Goal: Task Accomplishment & Management: Manage account settings

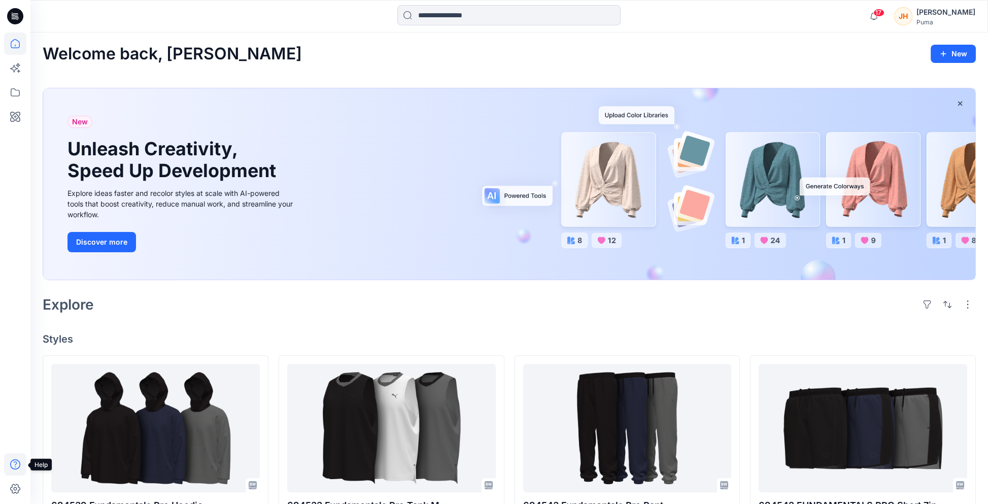
click at [14, 440] on icon at bounding box center [15, 464] width 22 height 22
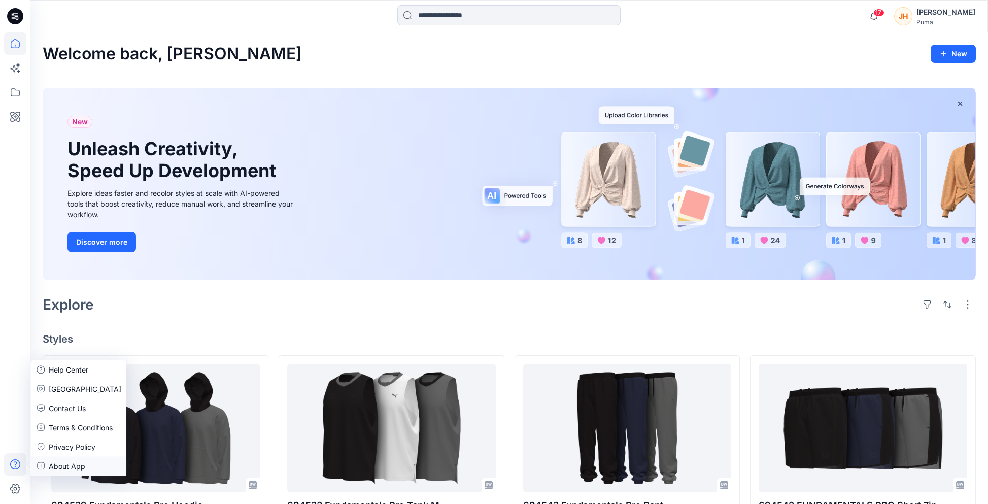
click at [56, 440] on p "About App" at bounding box center [67, 466] width 37 height 11
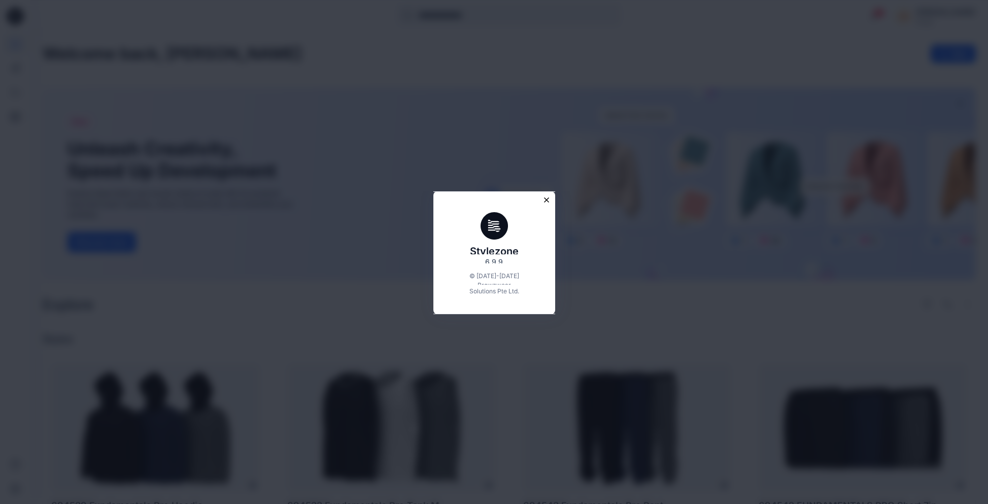
click at [548, 202] on icon "Close modal" at bounding box center [546, 199] width 9 height 9
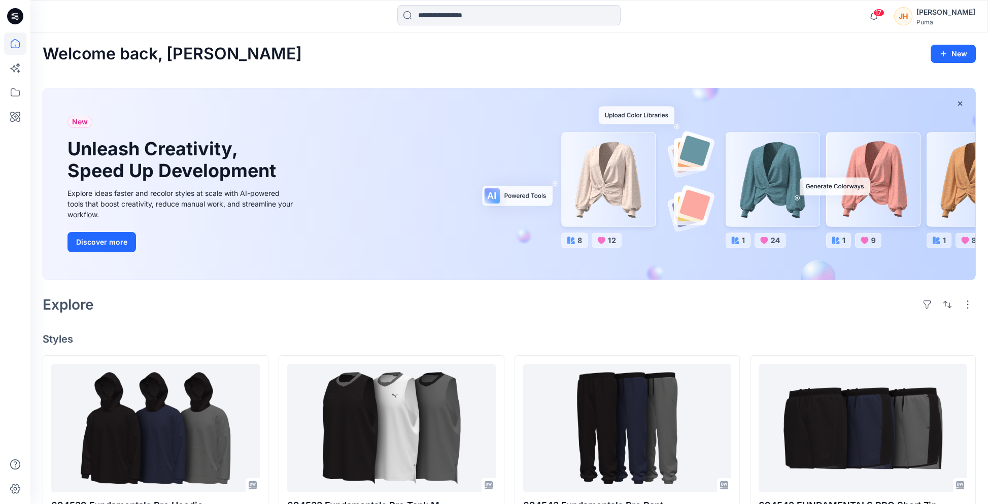
click at [638, 20] on div "Puma" at bounding box center [946, 22] width 59 height 8
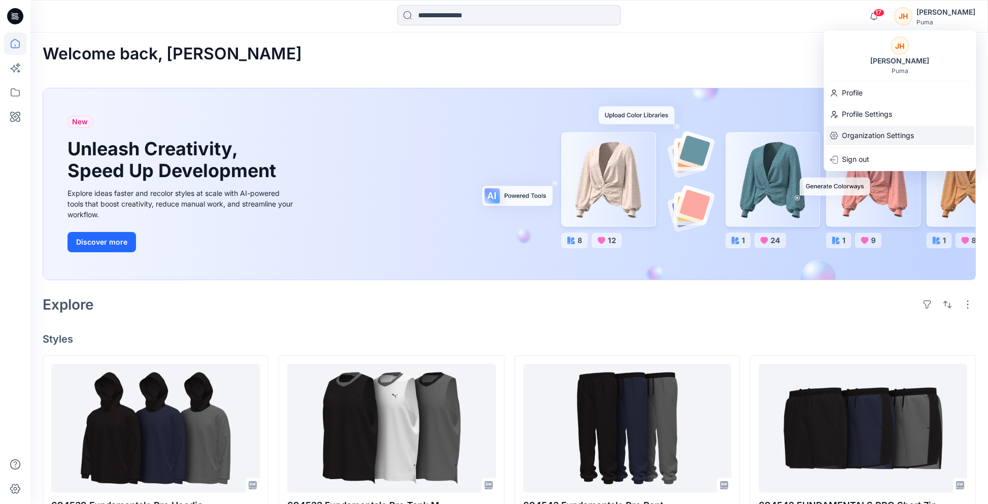
click at [638, 135] on p "Organization Settings" at bounding box center [878, 135] width 72 height 19
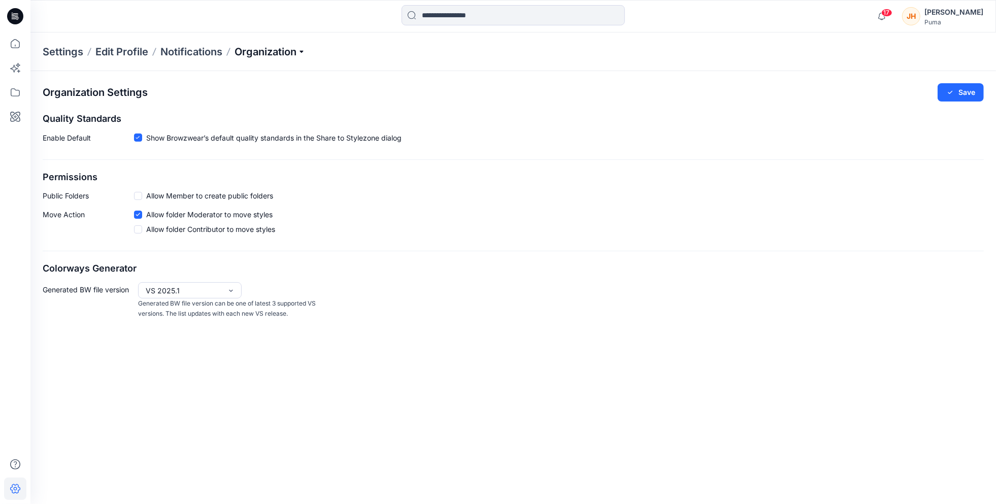
click at [252, 56] on p "Organization" at bounding box center [269, 52] width 71 height 14
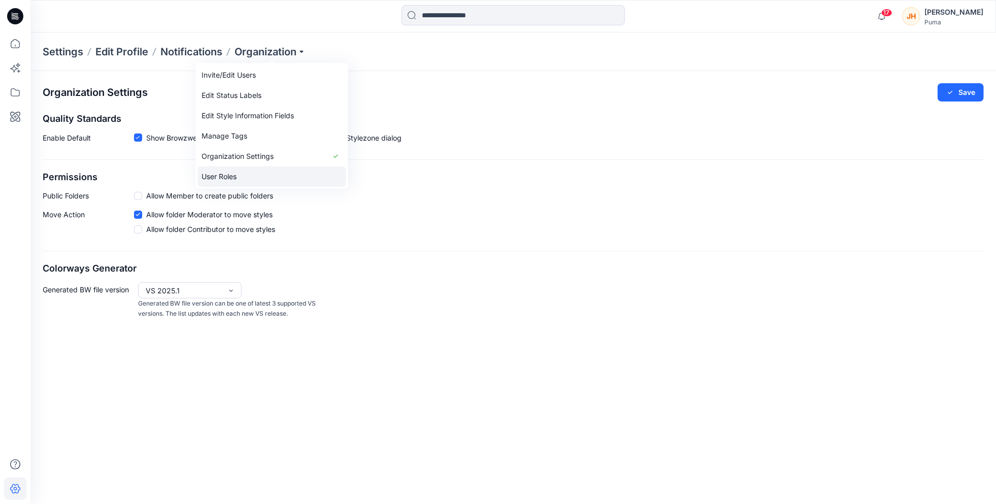
click at [258, 171] on link "User Roles" at bounding box center [271, 176] width 148 height 20
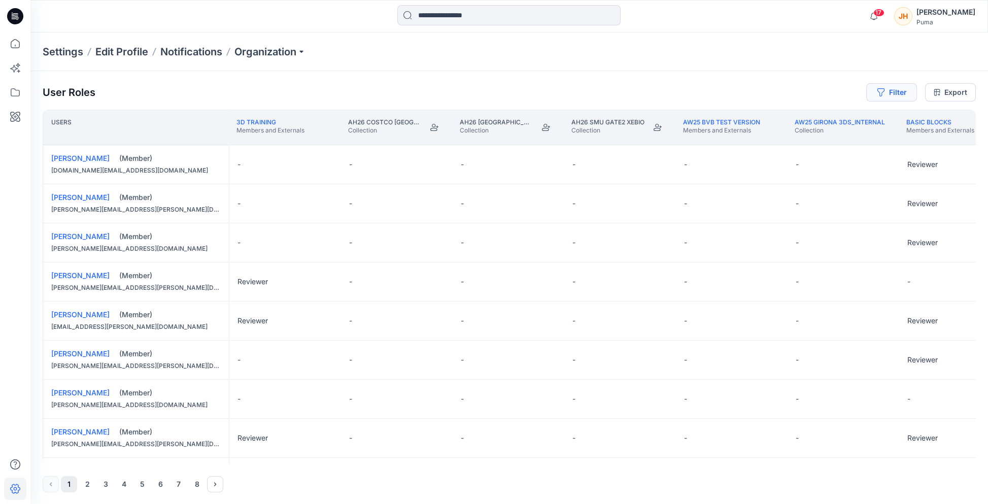
click at [638, 90] on button "Filter" at bounding box center [891, 92] width 51 height 18
click at [638, 118] on div at bounding box center [737, 119] width 105 height 13
type input "****"
drag, startPoint x: 745, startPoint y: 122, endPoint x: 600, endPoint y: 114, distance: 144.8
click at [600, 114] on div "User Roles Filter Filter folders... Filter users... Export Users 3D Training Me…" at bounding box center [509, 287] width 958 height 433
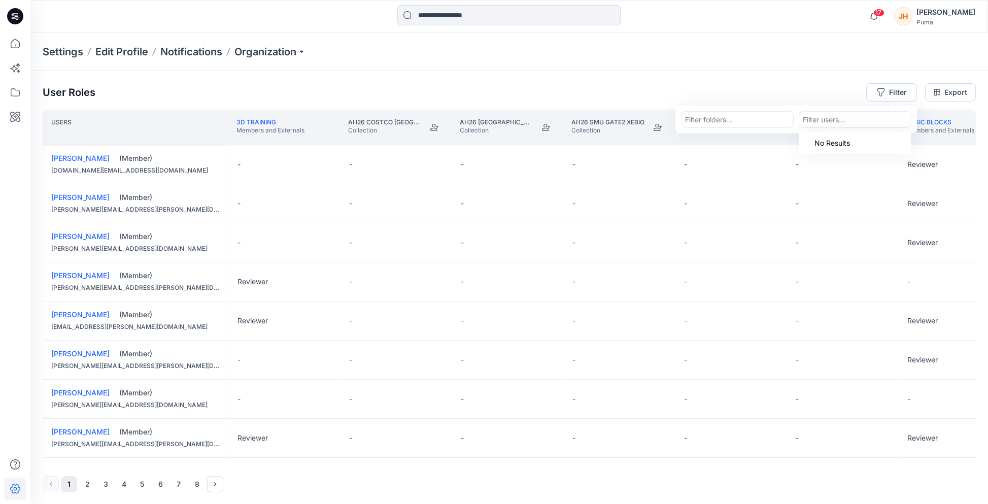
click at [638, 121] on div at bounding box center [855, 119] width 105 height 13
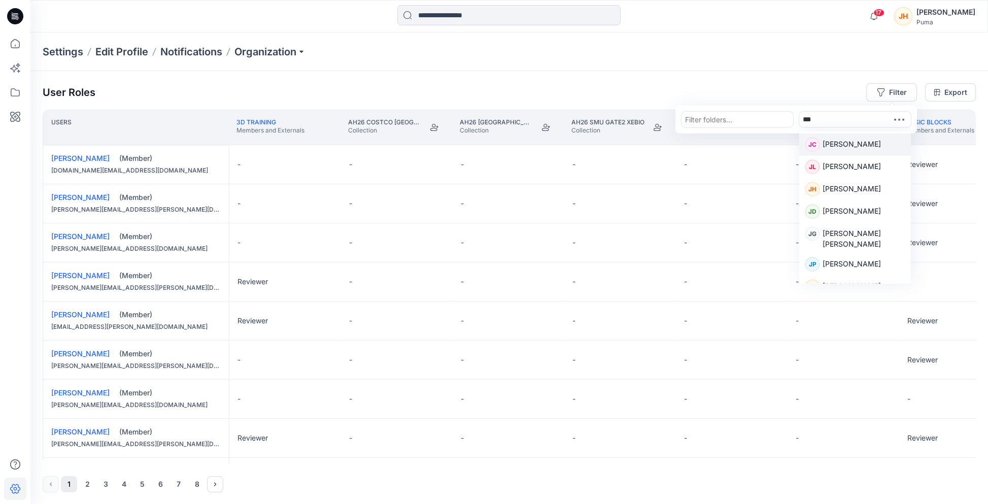
type input "****"
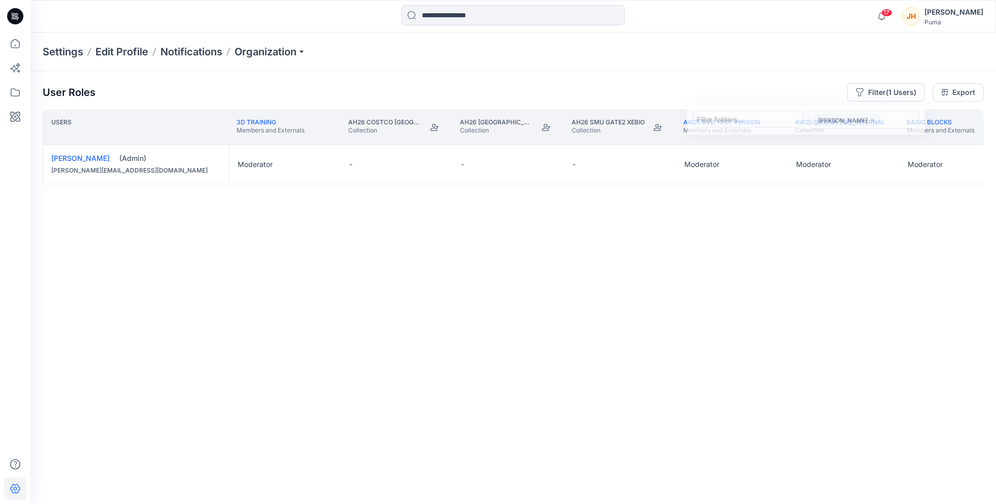
click at [432, 249] on div "Users 3D Training Members and Externals AH26 Costco USA Collection AH26 SMU gat…" at bounding box center [513, 287] width 941 height 354
click at [318, 163] on button "Edit Role" at bounding box center [324, 164] width 18 height 18
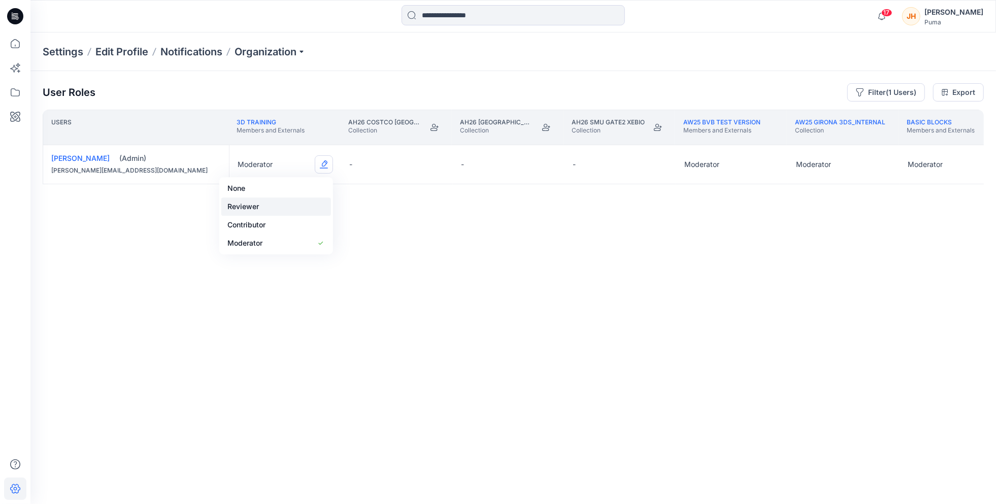
click at [285, 206] on button "Reviewer" at bounding box center [276, 206] width 110 height 18
click at [18, 14] on icon at bounding box center [15, 16] width 16 height 16
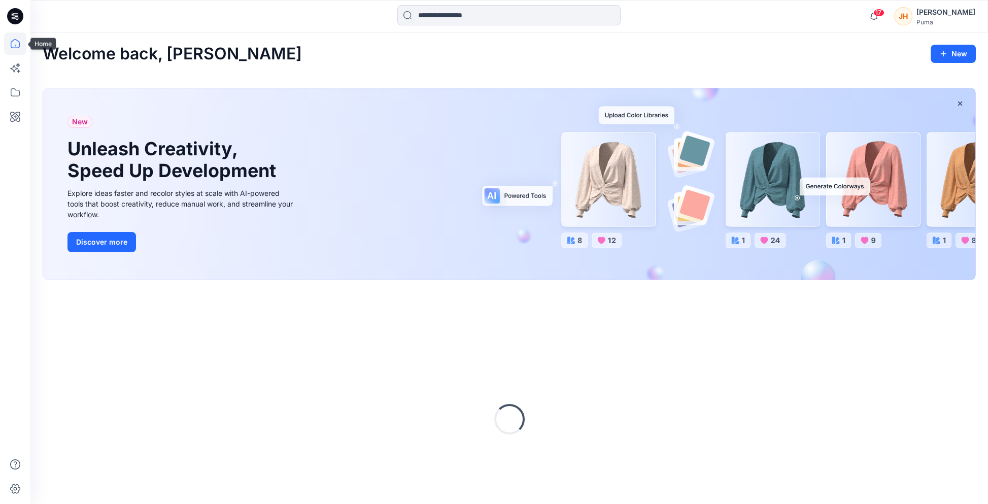
click at [25, 40] on icon at bounding box center [15, 43] width 22 height 22
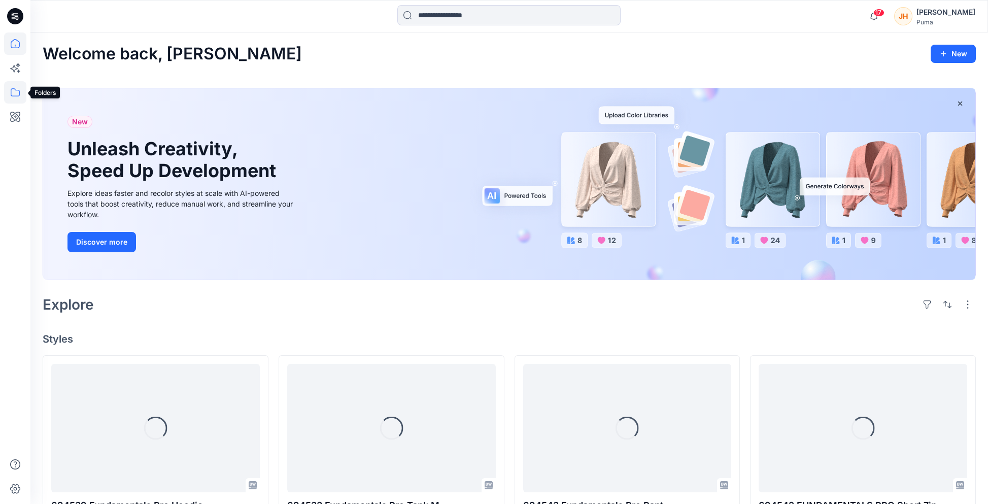
click at [17, 90] on icon at bounding box center [15, 92] width 9 height 8
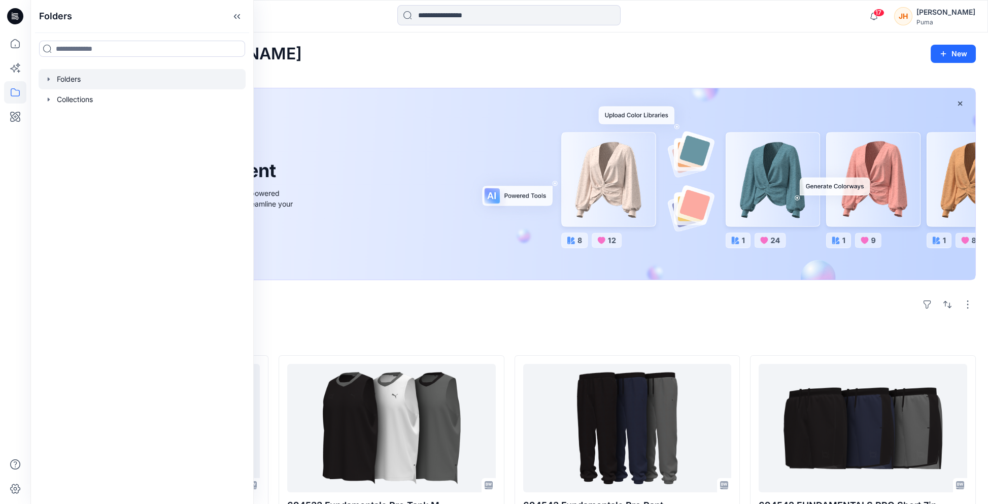
click at [118, 82] on div at bounding box center [142, 79] width 207 height 20
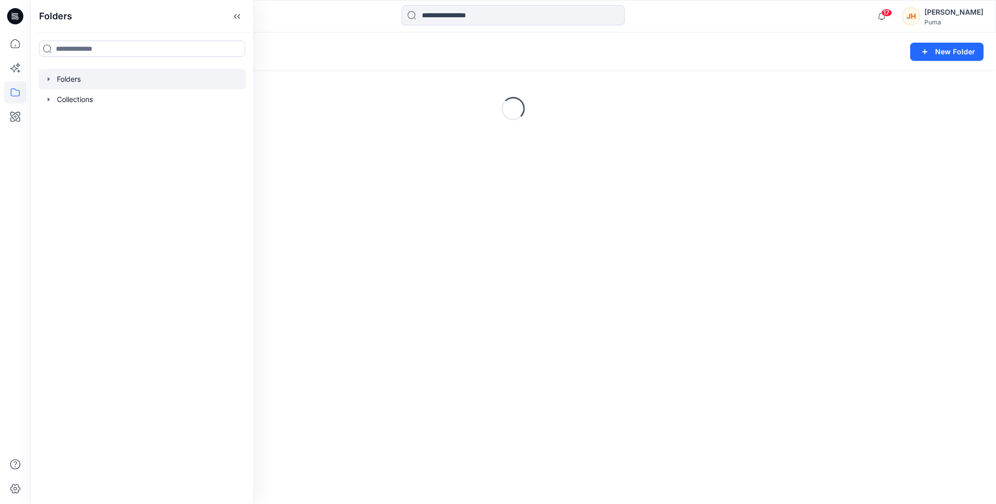
click at [383, 57] on div "Folders" at bounding box center [474, 52] width 862 height 14
click at [22, 94] on icon at bounding box center [15, 92] width 22 height 22
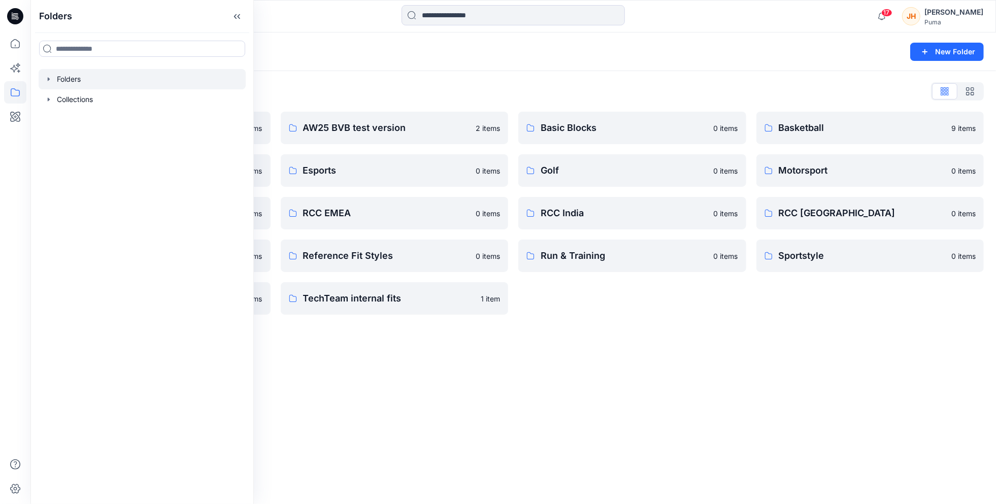
click at [46, 81] on icon "button" at bounding box center [49, 79] width 8 height 8
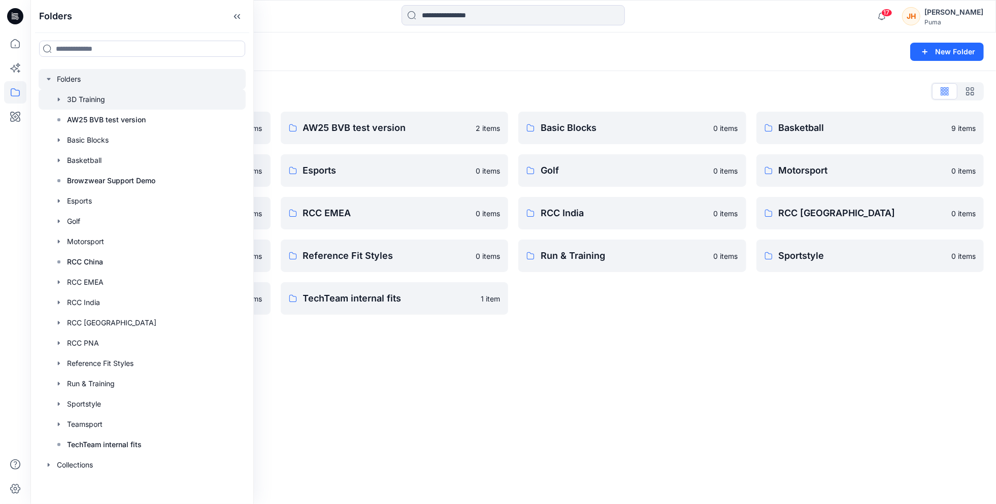
click at [58, 97] on icon "button" at bounding box center [59, 99] width 8 height 8
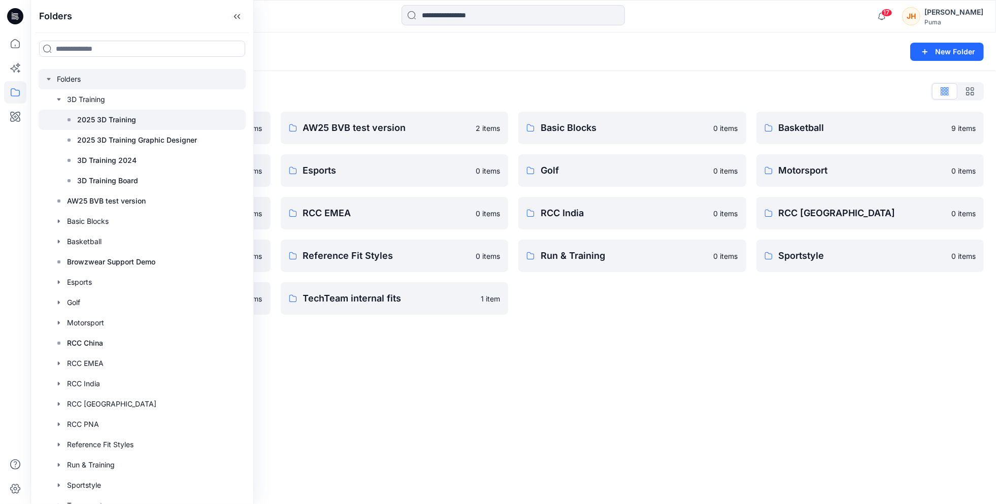
click at [164, 120] on div at bounding box center [142, 120] width 207 height 20
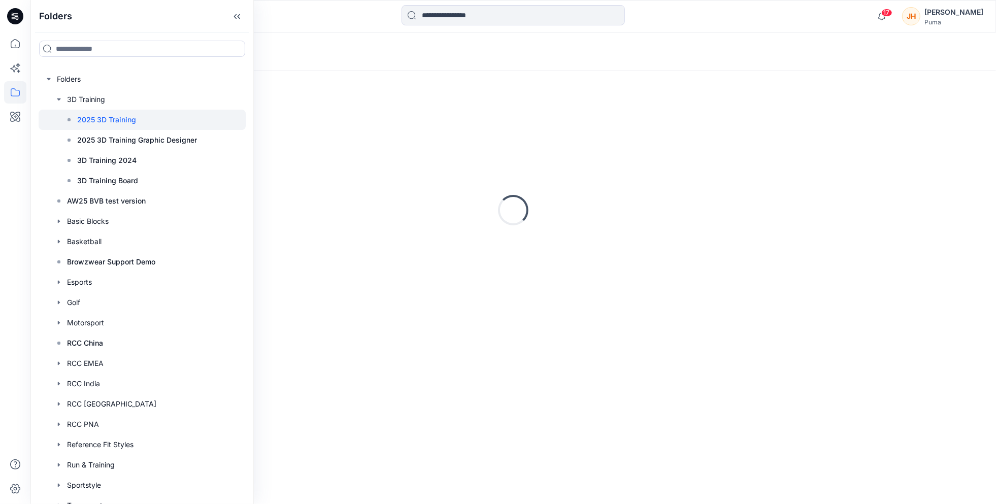
click at [387, 85] on div "Loading..." at bounding box center [513, 210] width 941 height 254
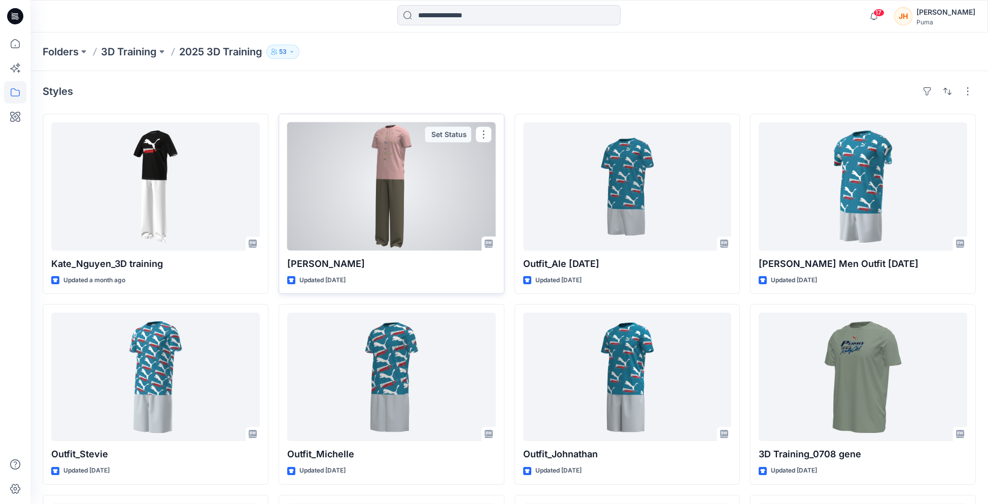
scroll to position [51, 0]
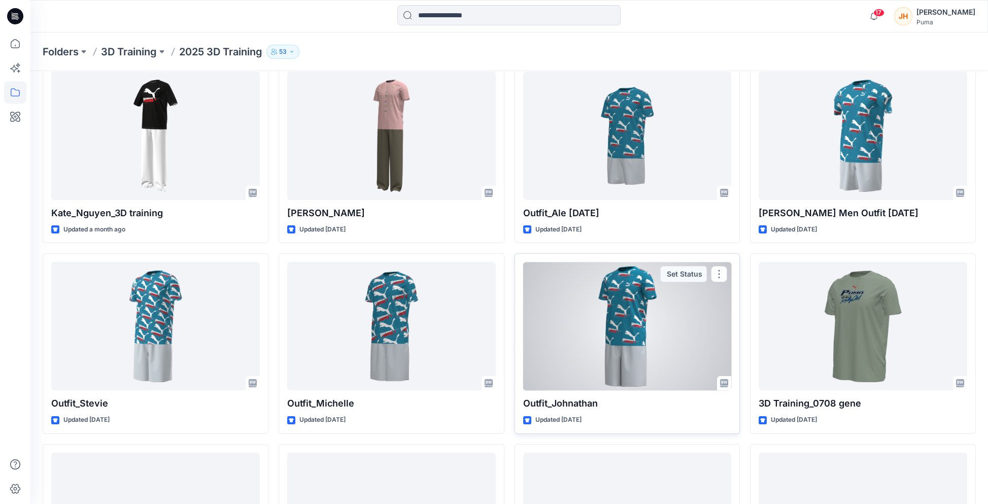
click at [630, 333] on div at bounding box center [627, 326] width 209 height 128
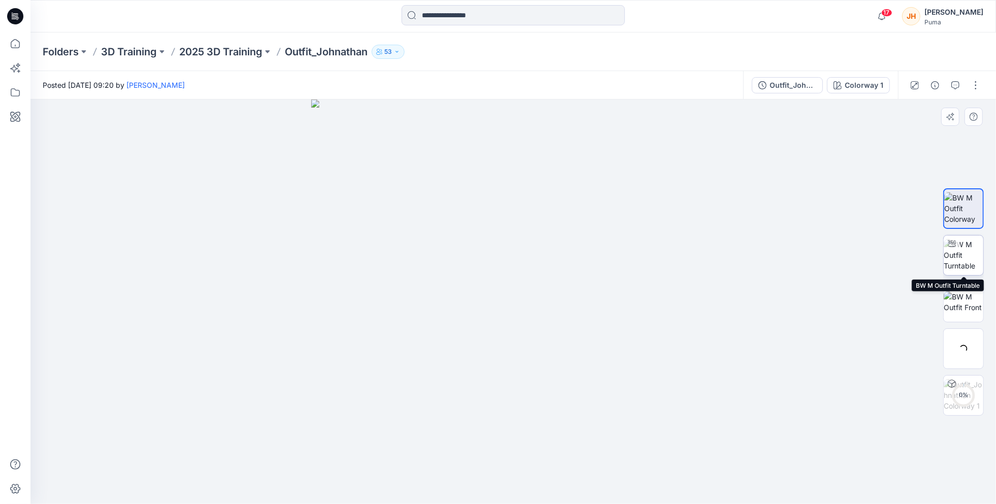
click at [638, 246] on div at bounding box center [951, 243] width 16 height 16
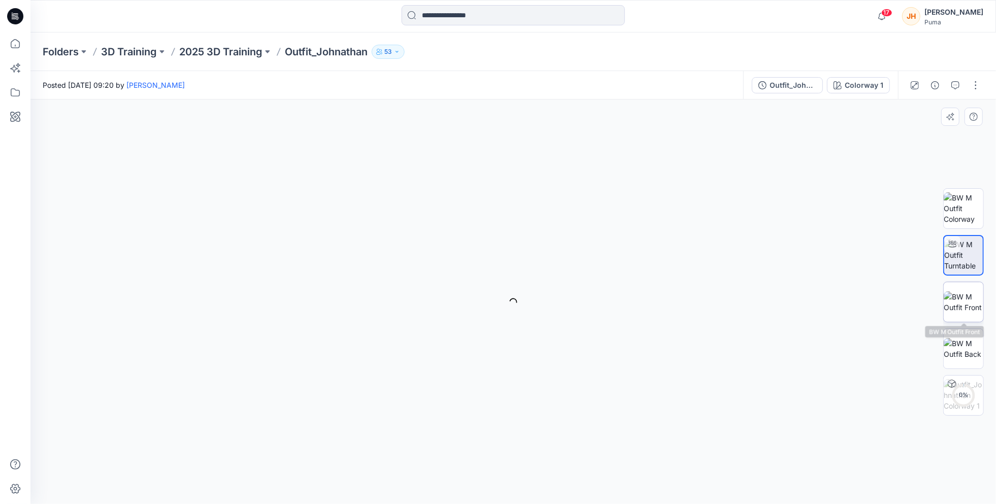
click at [638, 296] on img at bounding box center [963, 301] width 40 height 21
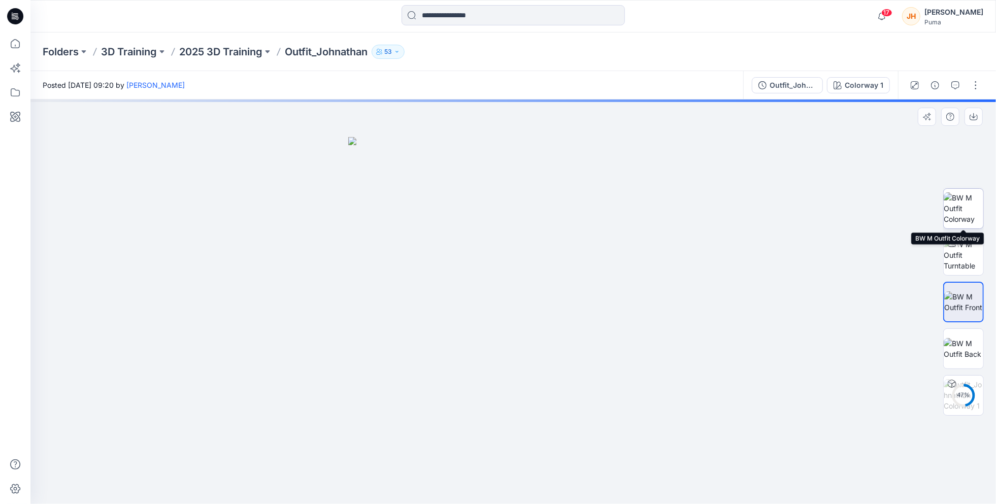
click at [638, 217] on img at bounding box center [963, 208] width 40 height 32
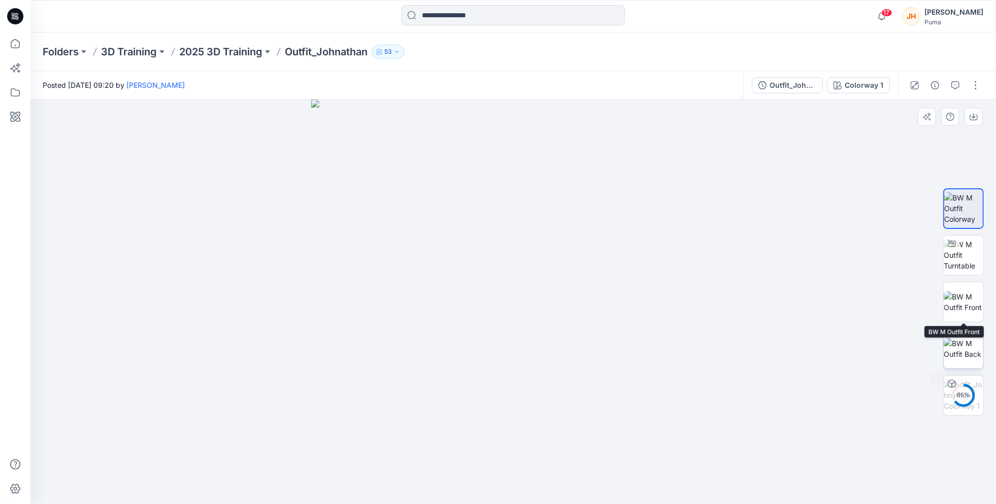
click at [638, 338] on img at bounding box center [963, 348] width 40 height 21
click at [638, 116] on button "button" at bounding box center [973, 117] width 18 height 18
click at [638, 115] on img at bounding box center [513, 301] width 404 height 404
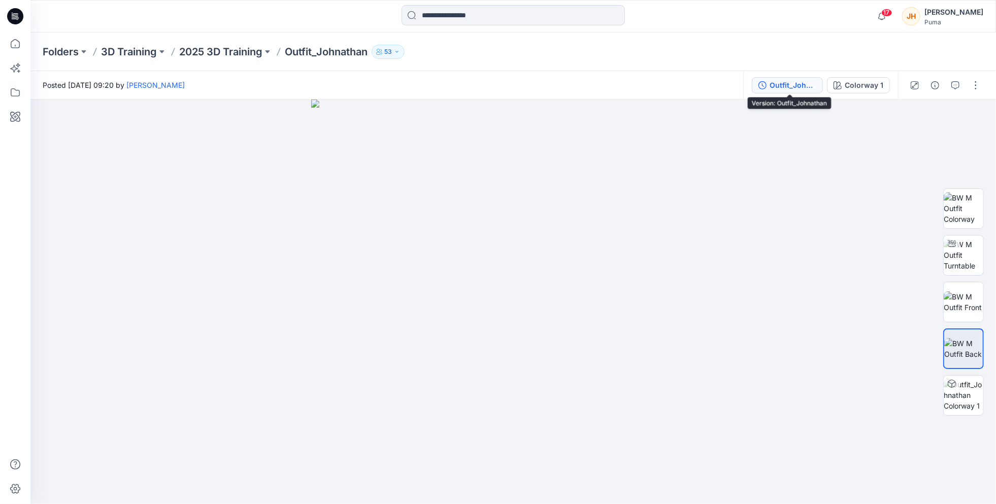
click at [638, 87] on div "Outfit_Johnathan" at bounding box center [792, 85] width 47 height 11
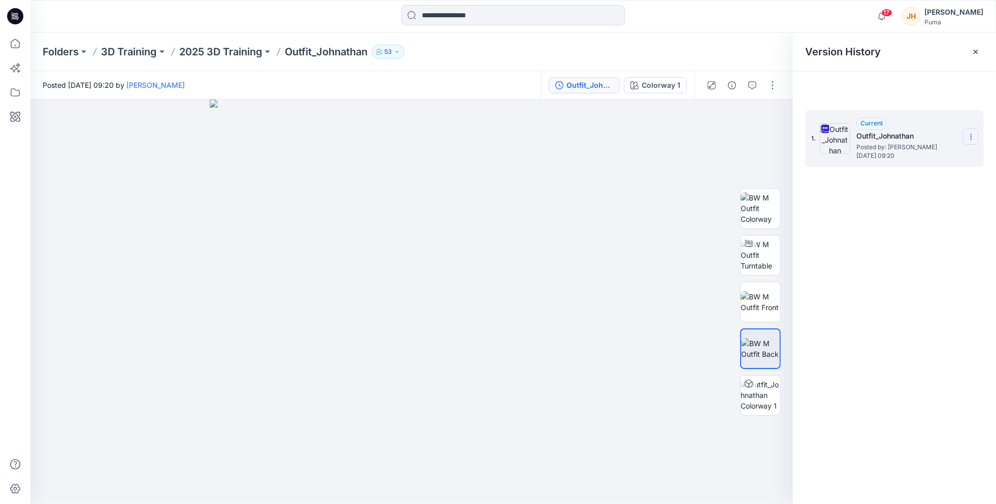
click at [638, 133] on section at bounding box center [970, 136] width 16 height 16
click at [638, 148] on div at bounding box center [411, 301] width 762 height 404
click at [638, 51] on icon at bounding box center [975, 52] width 4 height 4
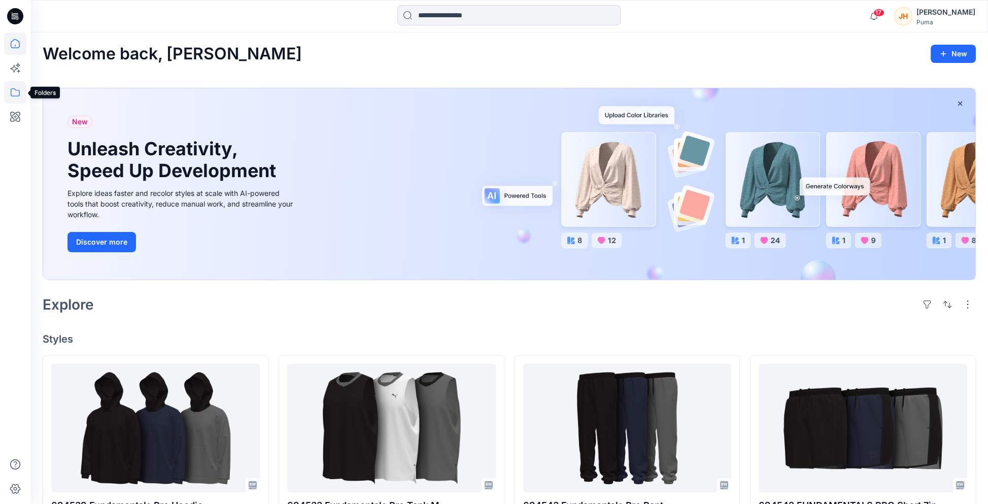
click at [16, 90] on icon at bounding box center [15, 92] width 22 height 22
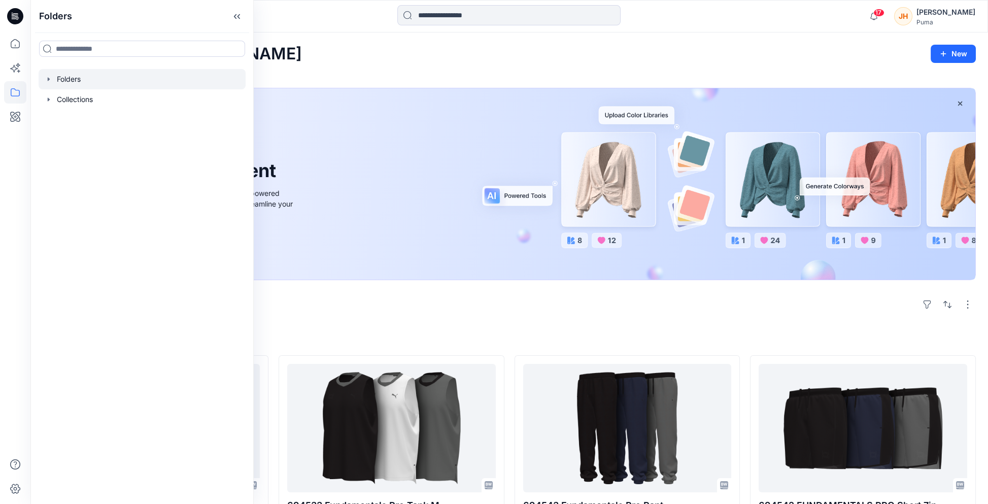
click at [48, 81] on icon "button" at bounding box center [49, 79] width 8 height 8
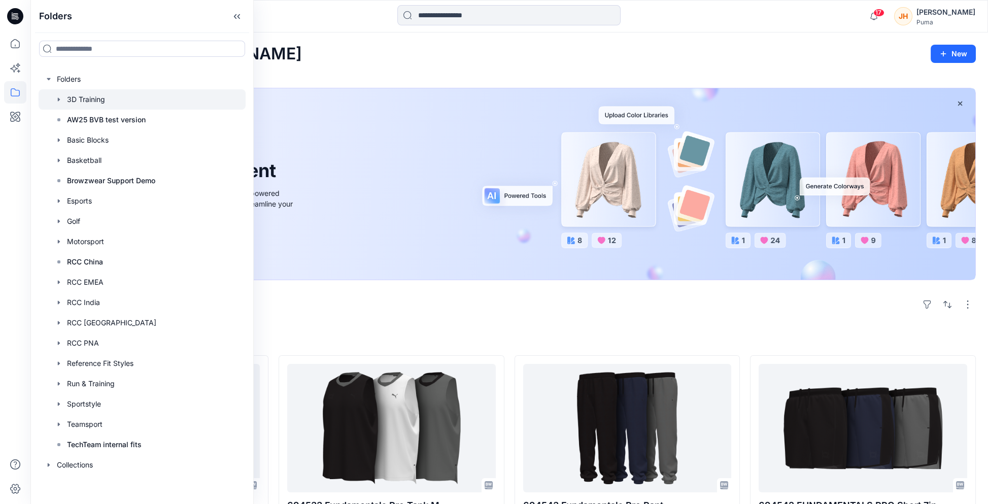
click at [91, 102] on div at bounding box center [142, 99] width 207 height 20
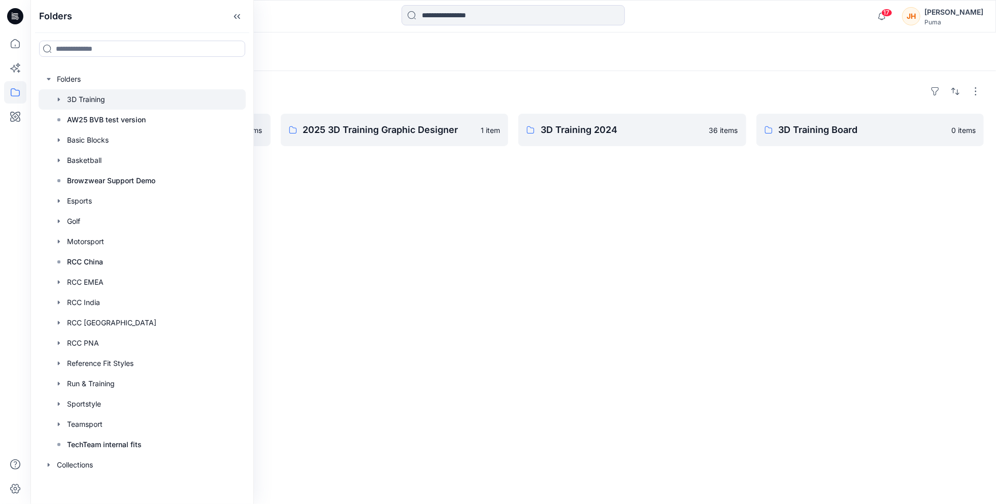
click at [340, 77] on div "Folders 2025 3D Training 12 items 2025 3D Training Graphic Designer 1 item 3D T…" at bounding box center [512, 287] width 965 height 433
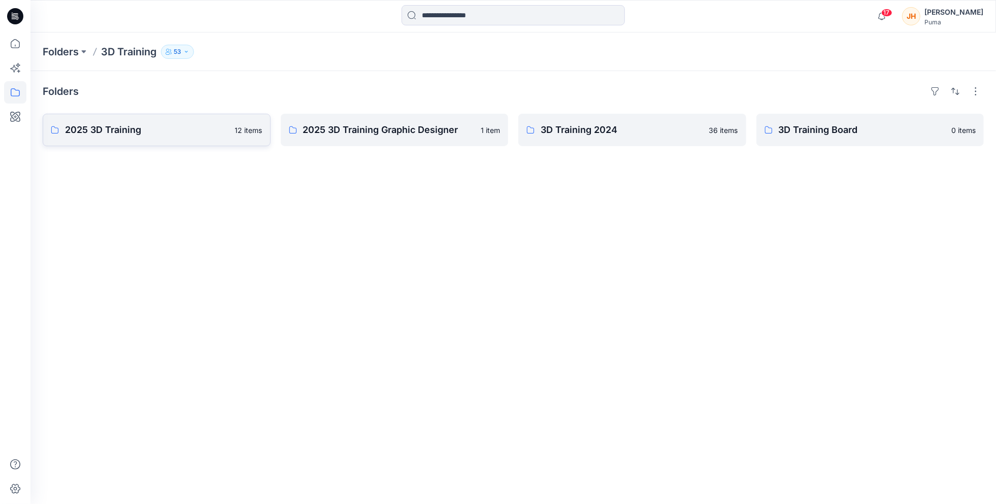
click at [156, 125] on p "2025 3D Training" at bounding box center [147, 130] width 164 height 14
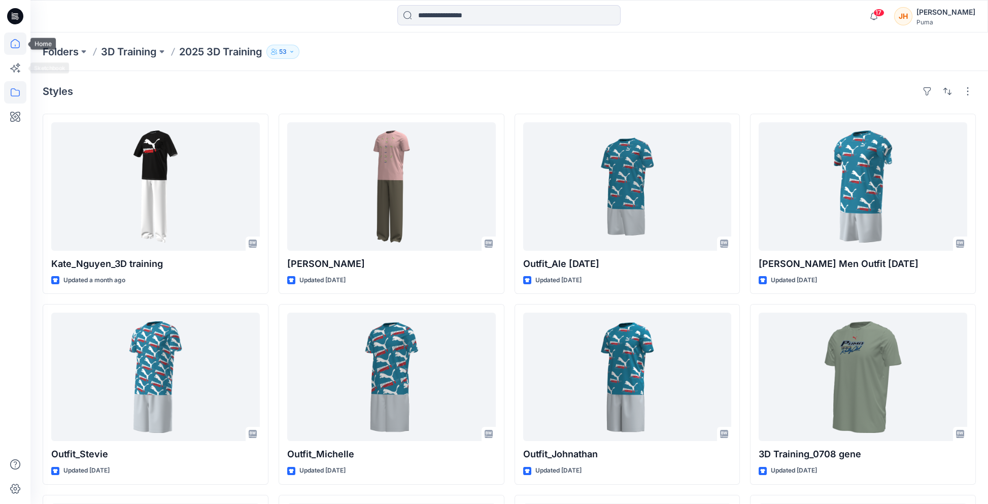
click at [17, 43] on icon at bounding box center [15, 43] width 22 height 22
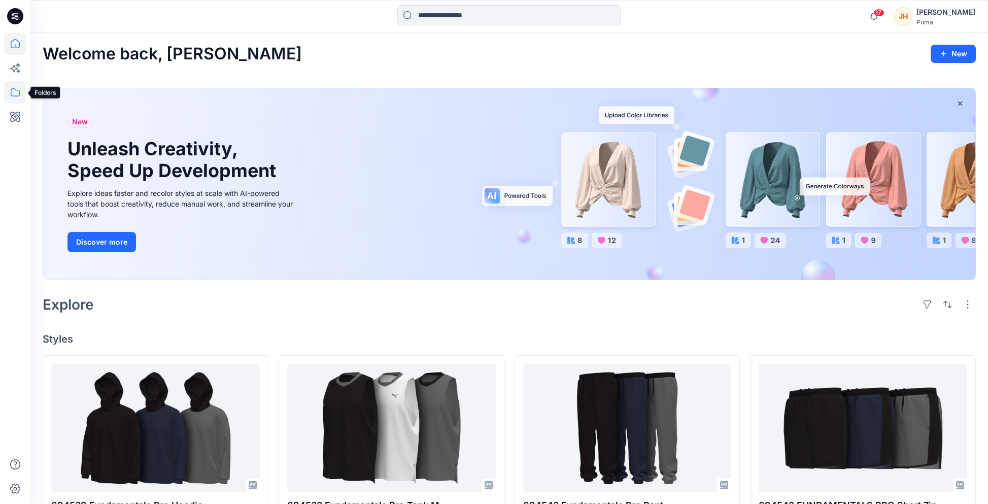
click at [13, 94] on icon at bounding box center [15, 92] width 22 height 22
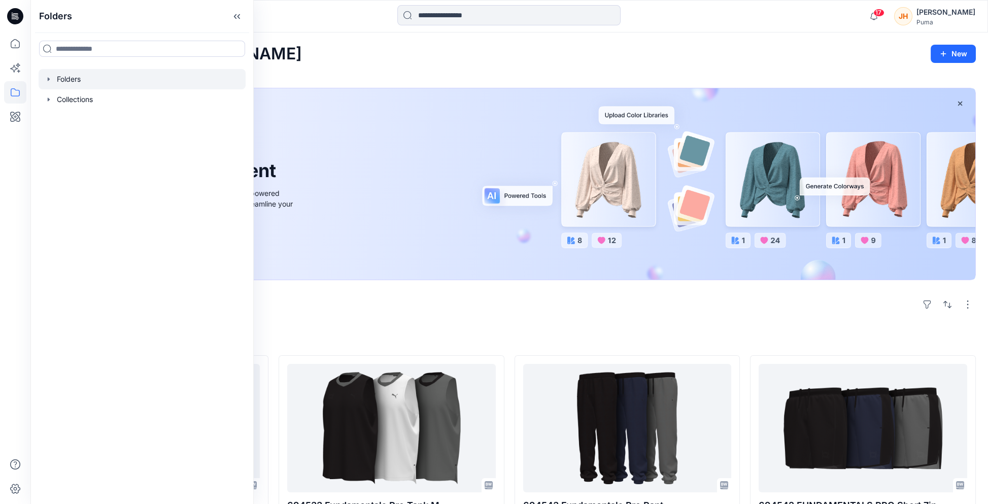
click at [50, 80] on icon "button" at bounding box center [49, 79] width 8 height 8
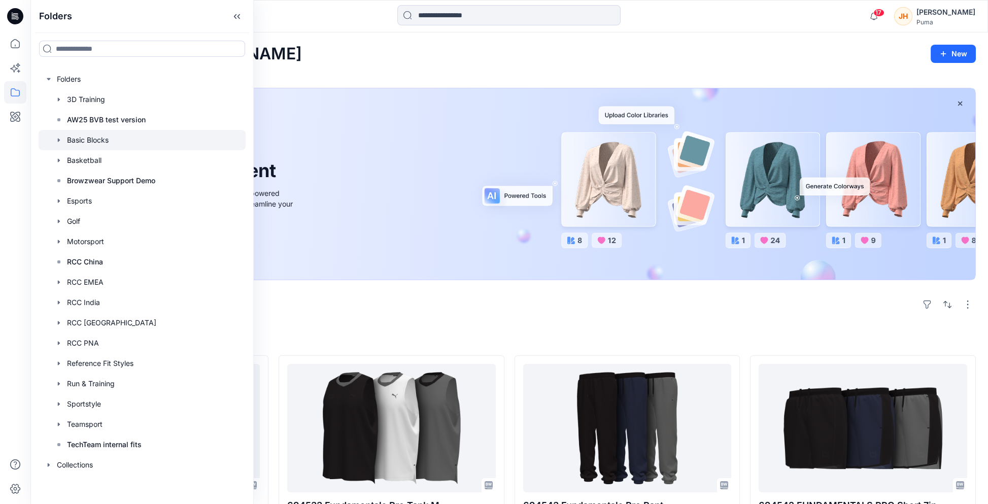
click at [110, 145] on div at bounding box center [142, 140] width 207 height 20
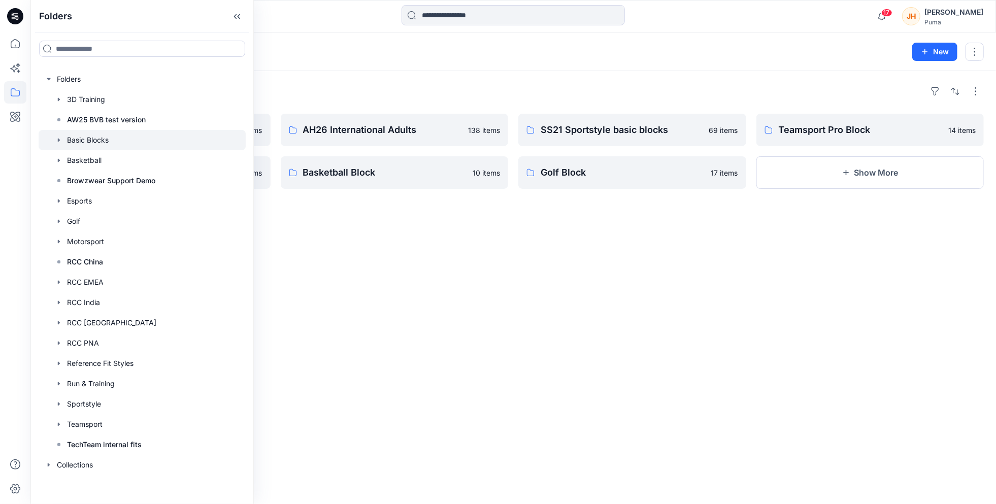
click at [374, 82] on div "Folders AH26 FE Adults 0 items AH25 Performance Basic Block 18 items AH26 Inter…" at bounding box center [512, 287] width 965 height 433
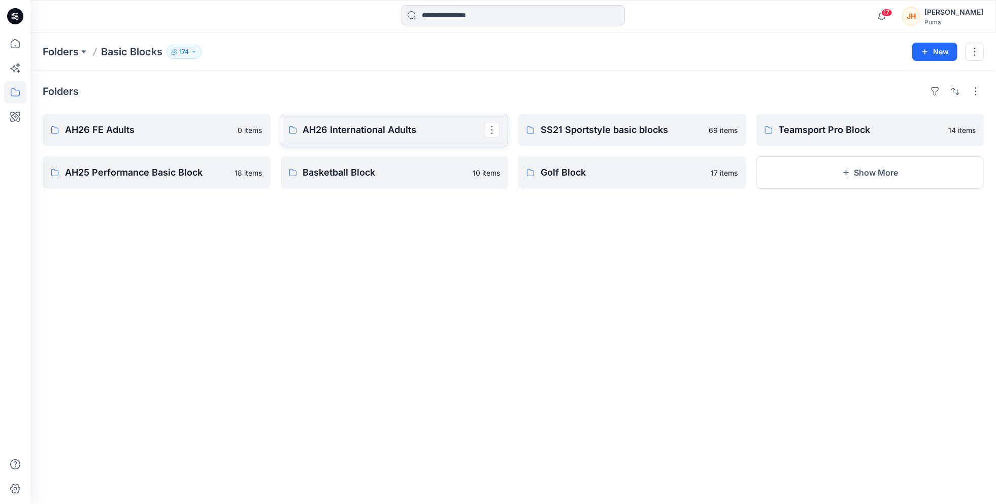
click at [366, 139] on link "AH26 International Adults" at bounding box center [395, 130] width 228 height 32
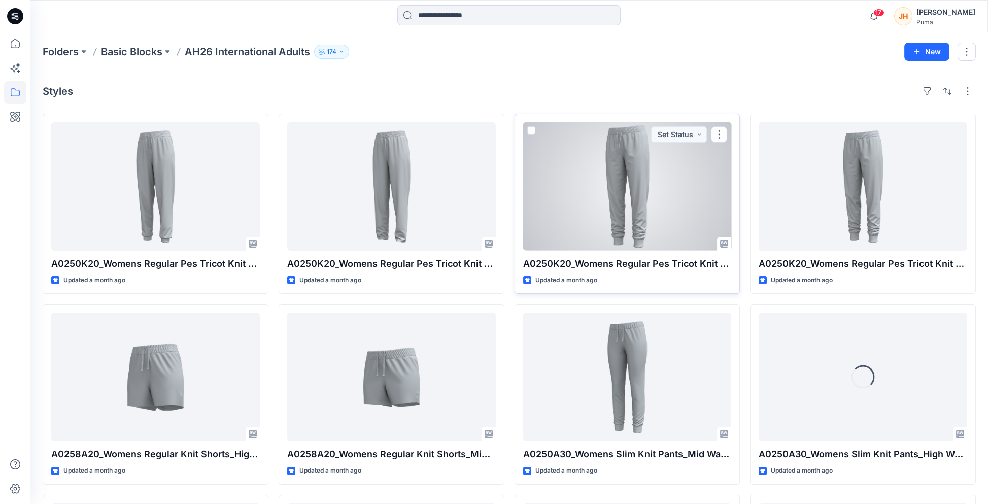
click at [621, 171] on div at bounding box center [627, 186] width 209 height 128
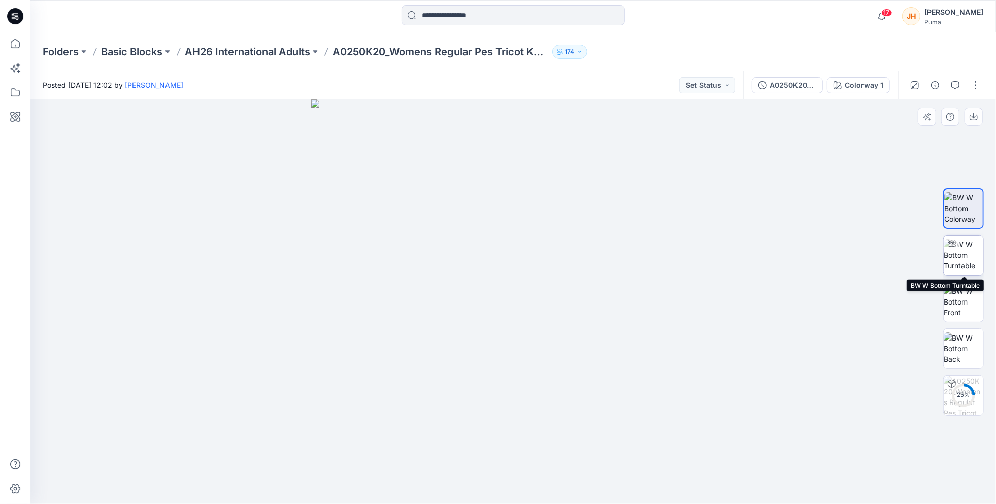
click at [963, 260] on img at bounding box center [963, 255] width 40 height 32
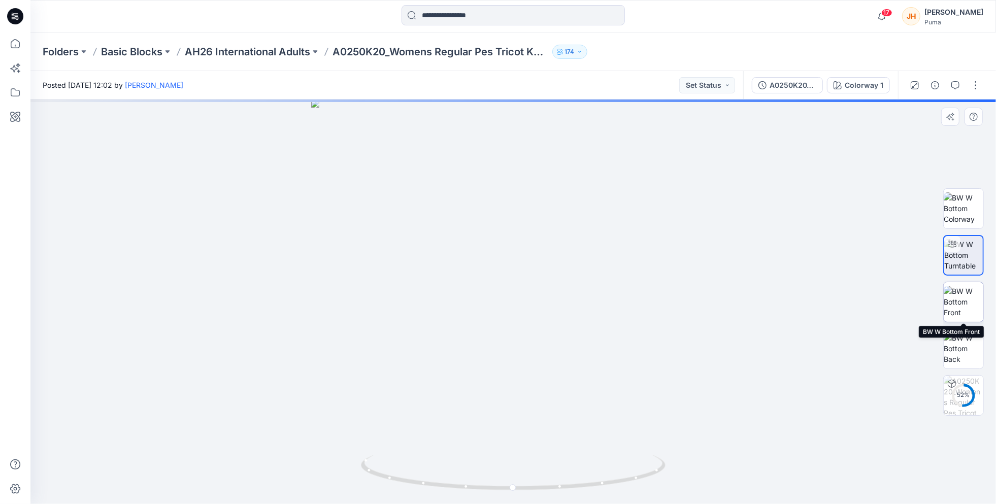
click at [959, 302] on img at bounding box center [963, 302] width 40 height 32
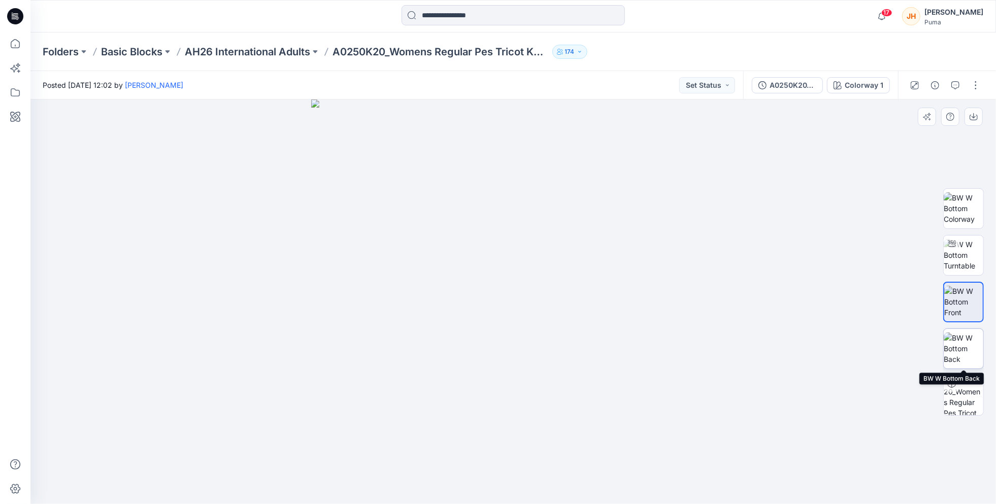
click at [972, 350] on img at bounding box center [963, 348] width 40 height 32
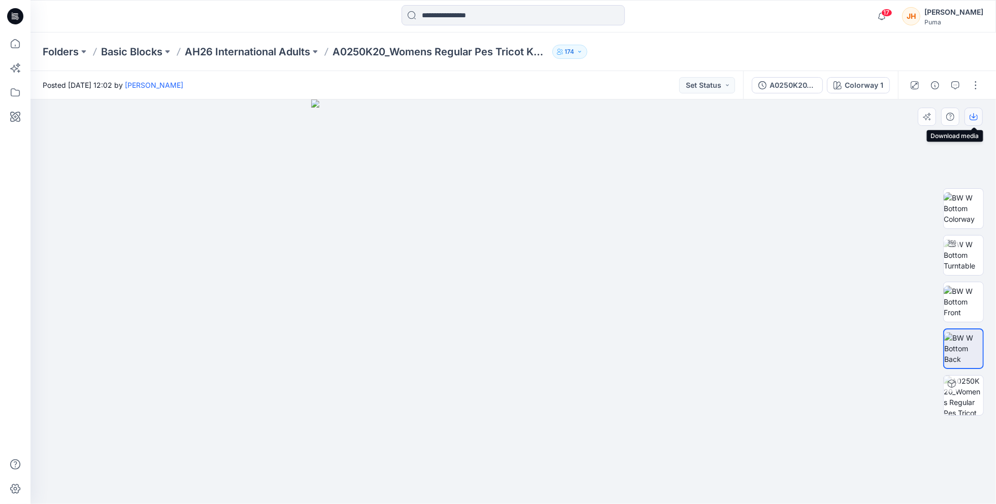
click at [973, 117] on icon "button" at bounding box center [973, 115] width 4 height 5
click at [975, 255] on img at bounding box center [963, 255] width 40 height 32
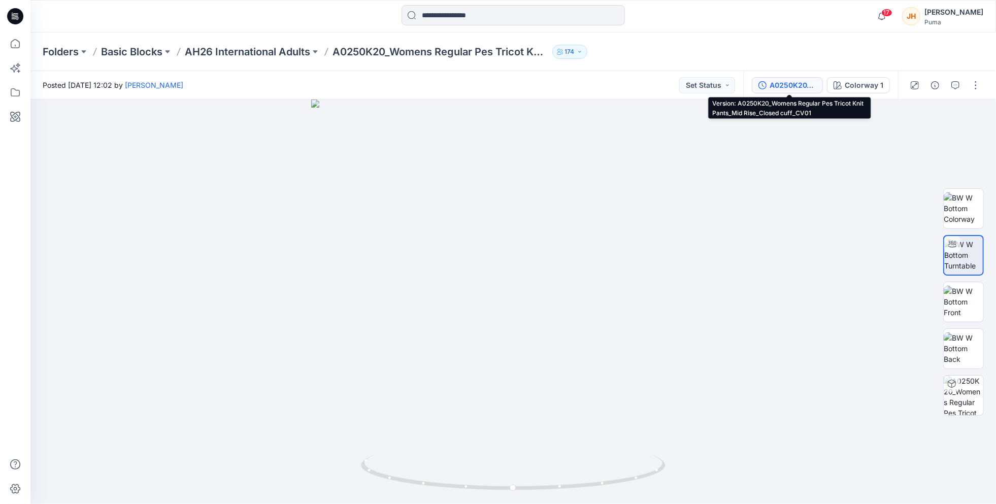
click at [791, 86] on div "A0250K20_Womens Regular Pes Tricot Knit Pants_Mid Rise_Closed cuff_CV01" at bounding box center [792, 85] width 47 height 11
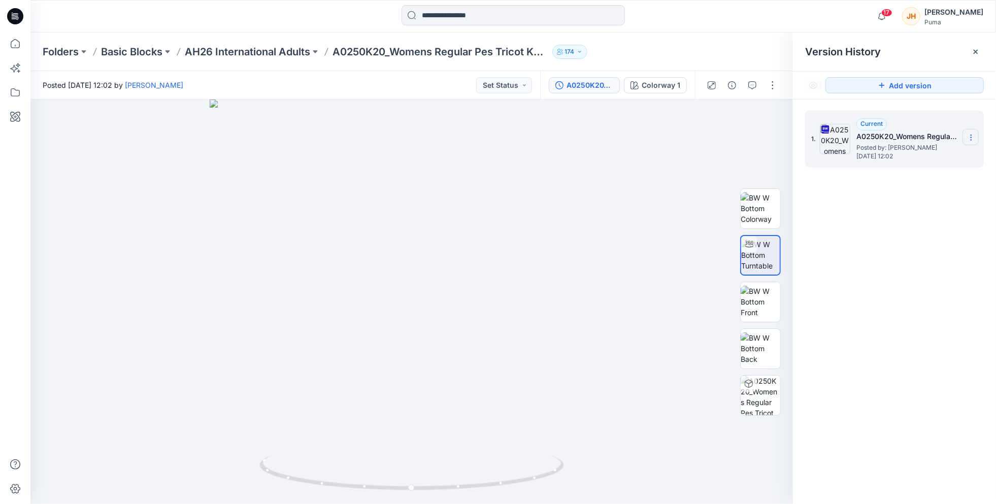
click at [973, 140] on icon at bounding box center [971, 137] width 8 height 8
click at [885, 163] on div "Download Source BW File" at bounding box center [917, 157] width 118 height 20
click at [648, 45] on div "Folders Basic Blocks AH26 International Adults A0250K20_Womens Regular Pes Tric…" at bounding box center [474, 52] width 862 height 14
click at [976, 17] on div "[PERSON_NAME]" at bounding box center [953, 12] width 59 height 12
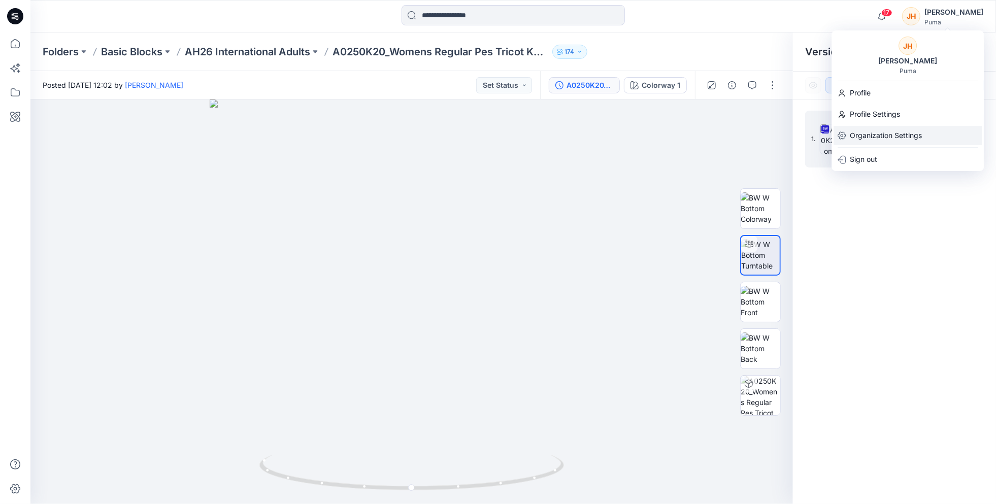
click at [885, 128] on p "Organization Settings" at bounding box center [886, 135] width 72 height 19
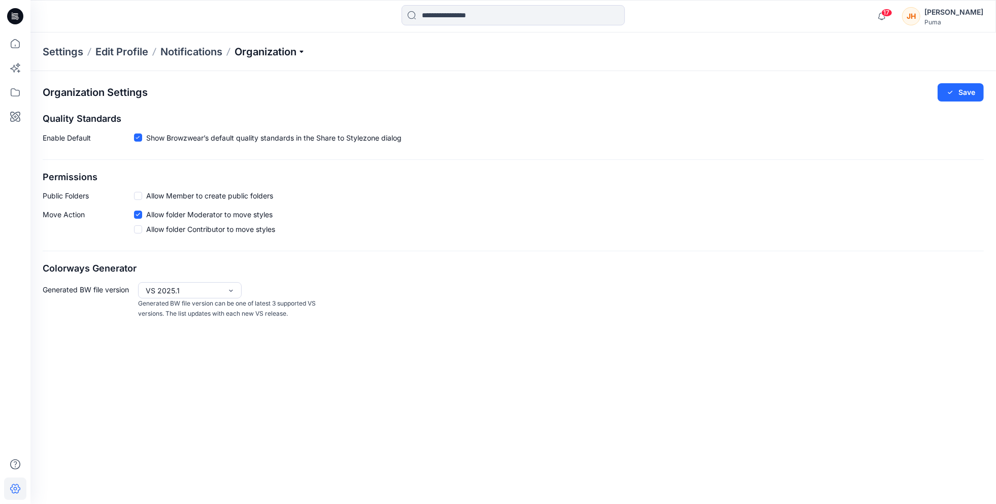
click at [283, 47] on p "Organization" at bounding box center [269, 52] width 71 height 14
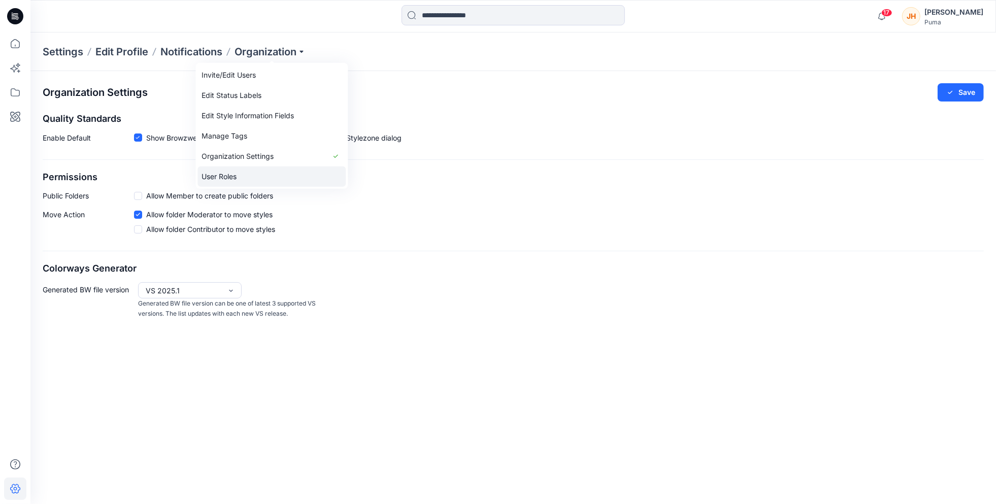
click at [269, 175] on link "User Roles" at bounding box center [271, 176] width 148 height 20
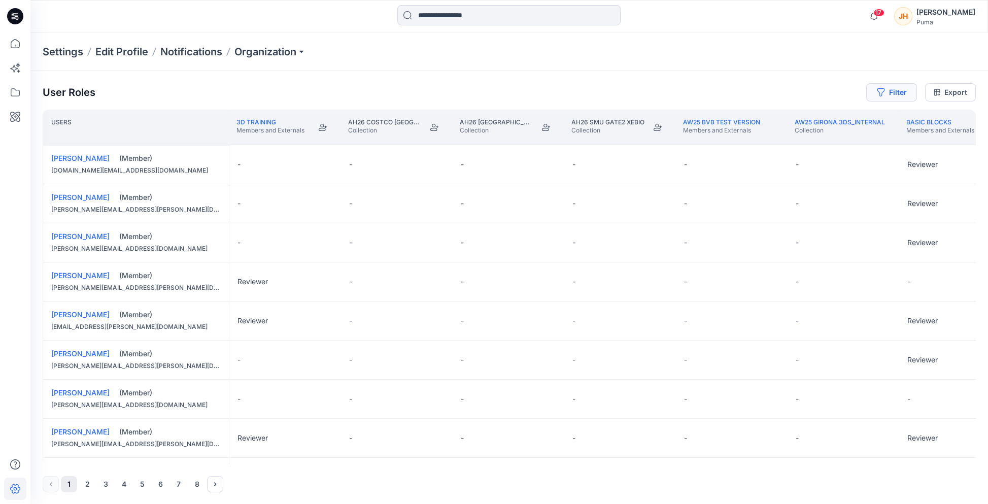
click at [899, 87] on button "Filter" at bounding box center [891, 92] width 51 height 18
click at [854, 114] on div at bounding box center [855, 119] width 105 height 13
type input "*******"
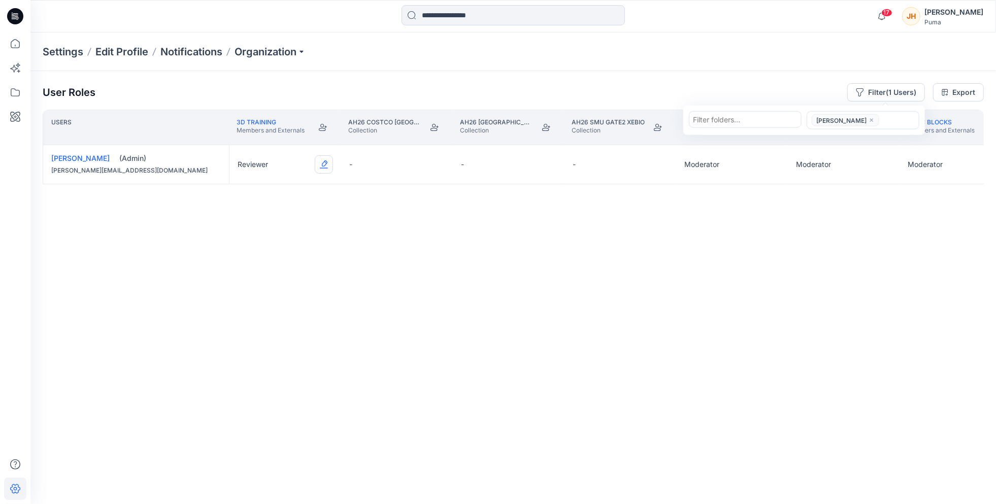
click at [327, 163] on button "Edit Role" at bounding box center [324, 164] width 18 height 18
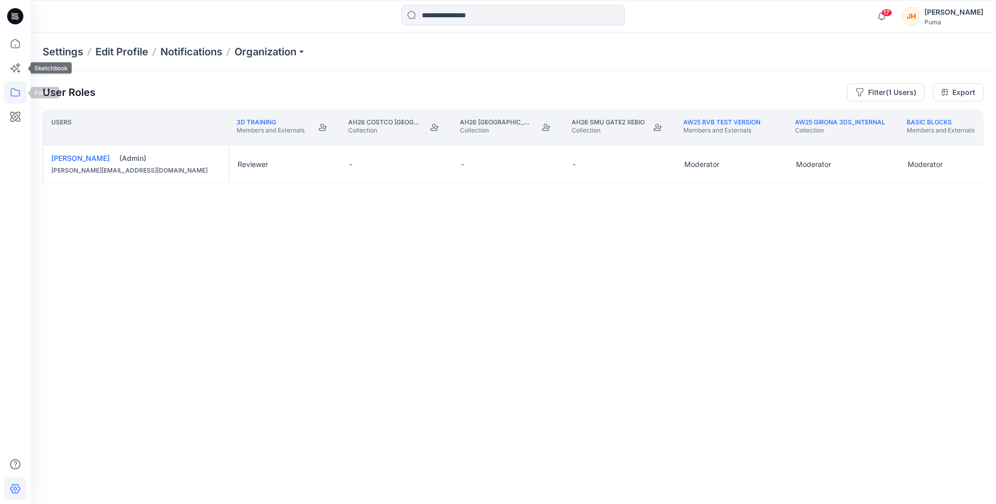
click at [16, 93] on icon at bounding box center [15, 92] width 22 height 22
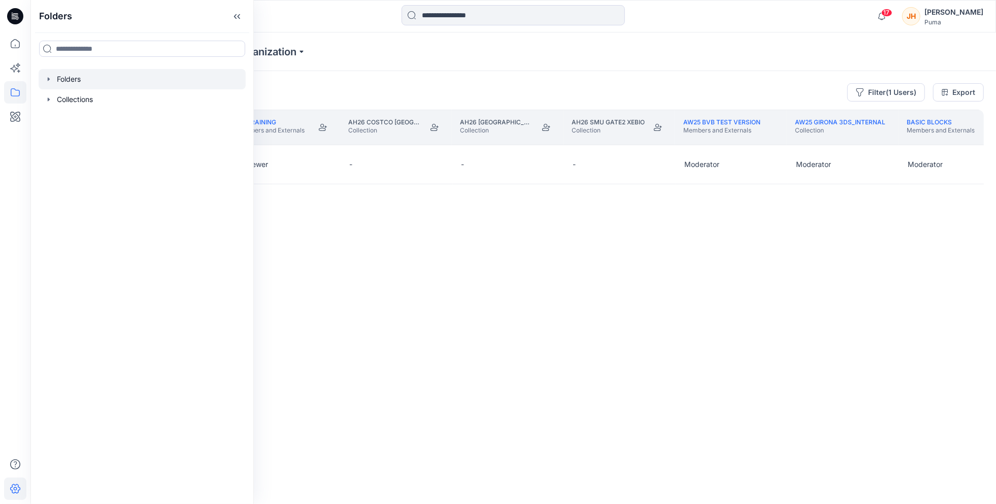
click at [58, 77] on div at bounding box center [142, 79] width 207 height 20
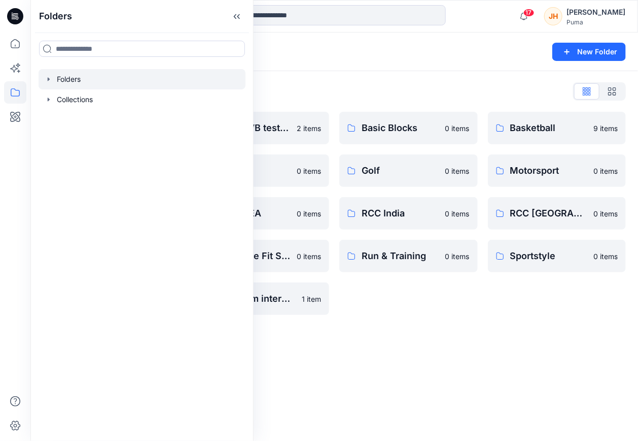
click at [328, 72] on div "Folders List 3D Training 0 items Browzwear Support Demo 2 items RCC China 0 ite…" at bounding box center [334, 199] width 608 height 256
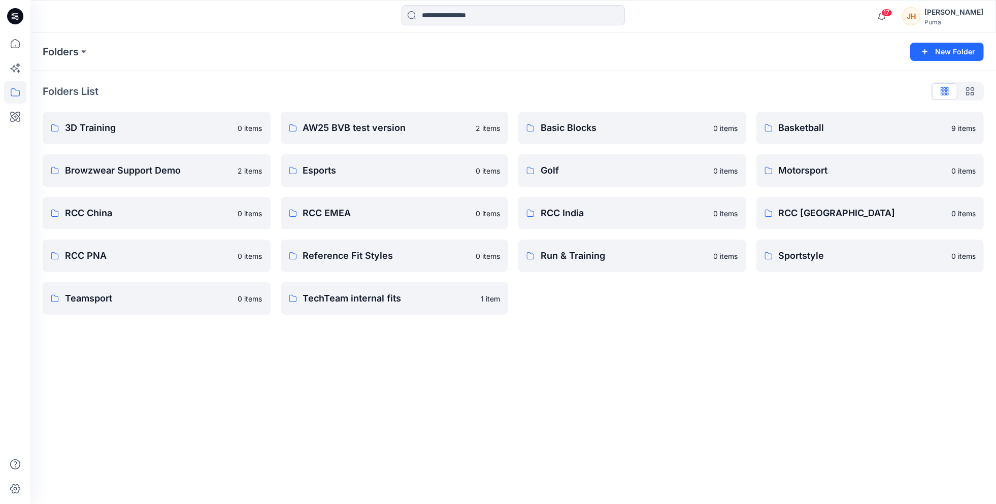
click at [562, 92] on div "Folders List" at bounding box center [513, 91] width 941 height 16
click at [197, 87] on div "Folders List" at bounding box center [513, 91] width 941 height 16
click at [837, 122] on p "Basketball" at bounding box center [869, 128] width 181 height 14
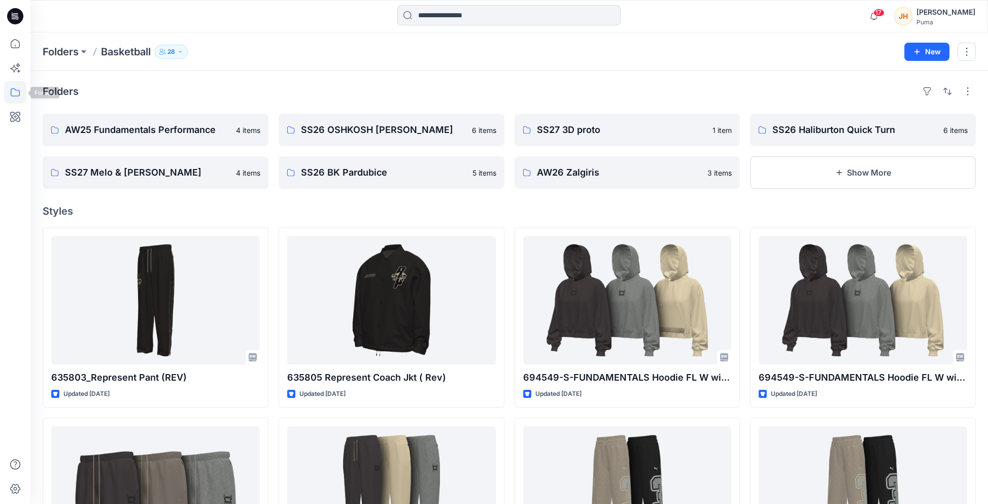
click at [24, 89] on icon at bounding box center [15, 92] width 22 height 22
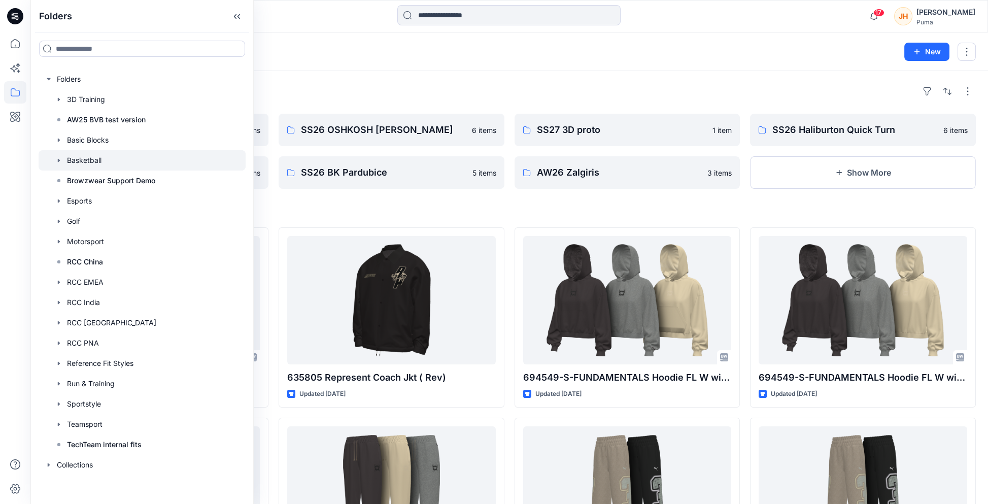
click at [56, 161] on icon "button" at bounding box center [59, 160] width 8 height 8
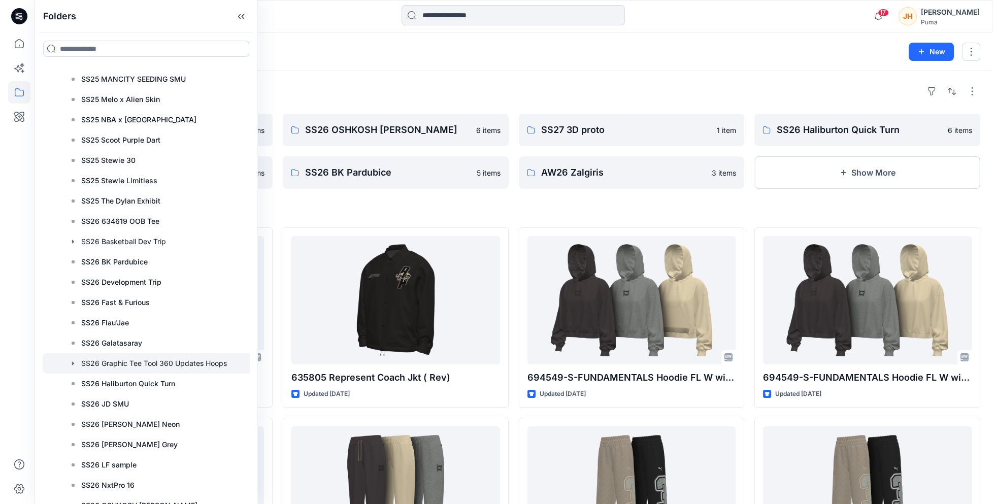
scroll to position [2893, 0]
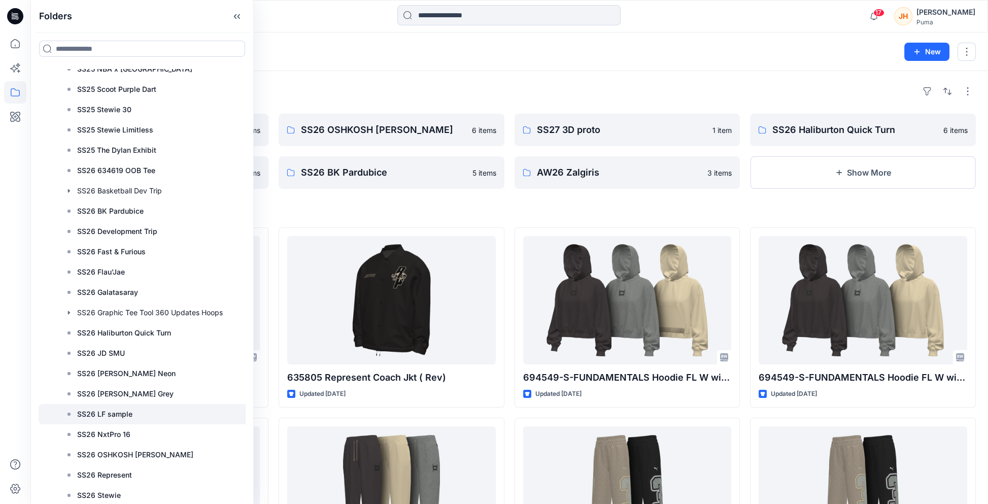
click at [145, 406] on div at bounding box center [150, 414] width 222 height 20
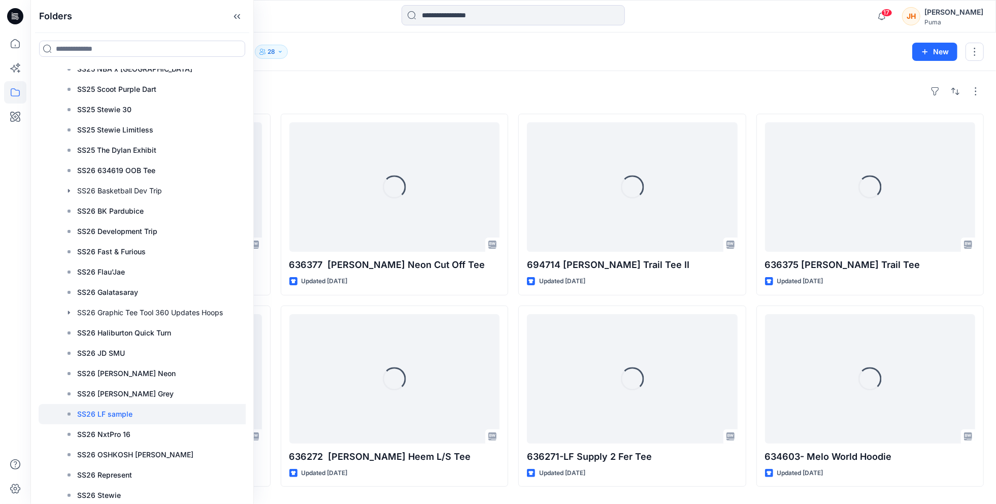
click at [644, 88] on div "Styles" at bounding box center [513, 91] width 941 height 16
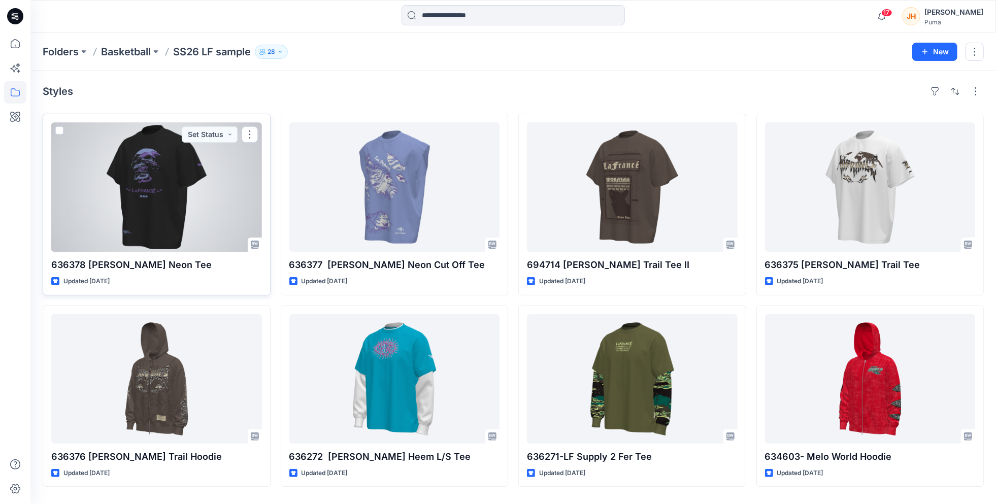
click at [233, 170] on div at bounding box center [156, 186] width 211 height 129
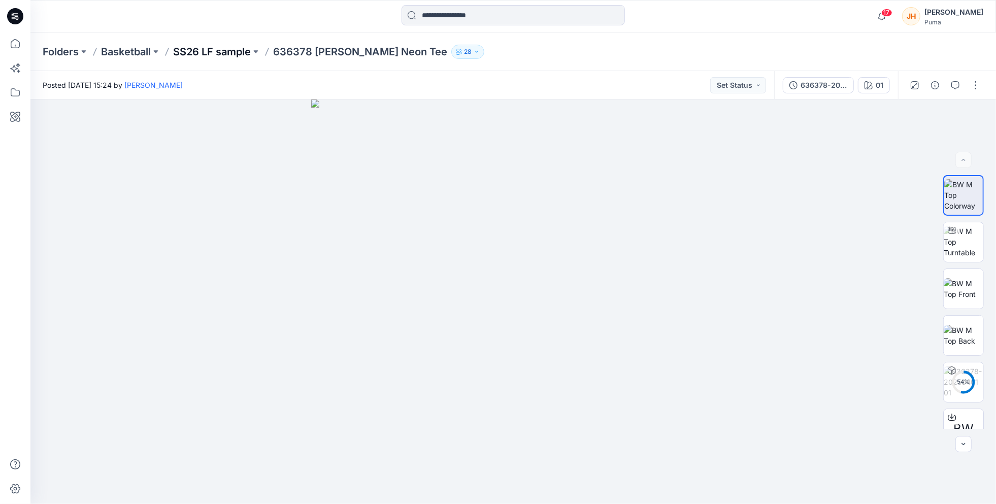
click at [231, 51] on p "SS26 LF sample" at bounding box center [212, 52] width 78 height 14
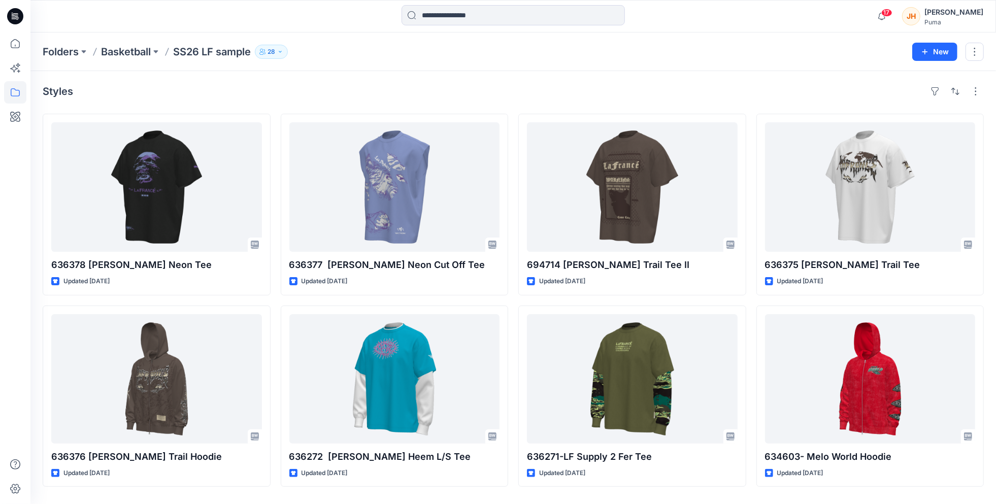
click at [267, 100] on div "Styles 636378 LaFrance Neon Tee Updated 5 months ago 636376 Lafrance Trail Hood…" at bounding box center [512, 287] width 965 height 433
click at [83, 52] on button at bounding box center [84, 52] width 10 height 14
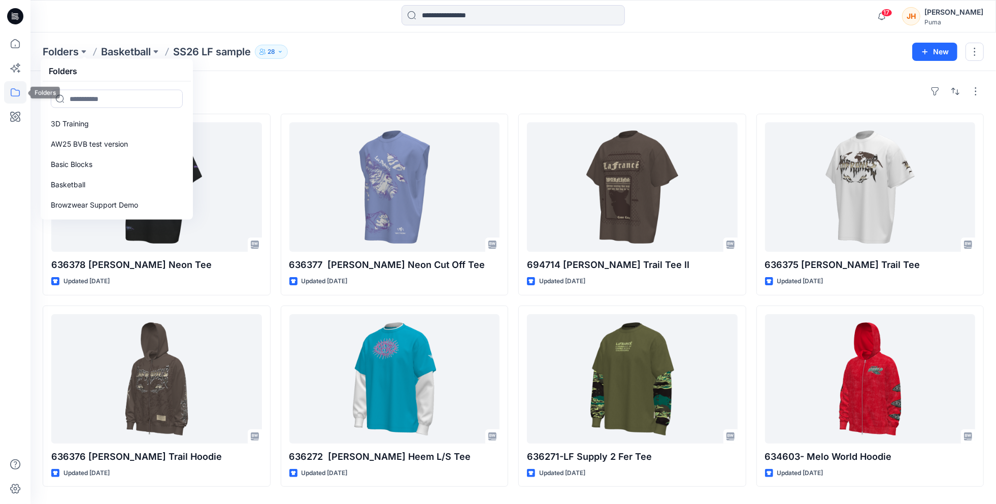
click at [20, 91] on icon at bounding box center [15, 92] width 22 height 22
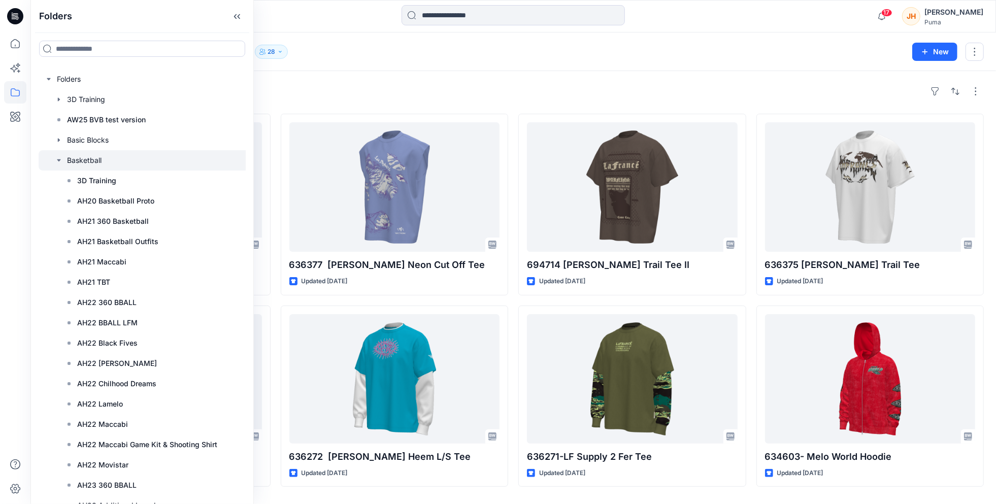
click at [58, 158] on icon "button" at bounding box center [59, 160] width 8 height 8
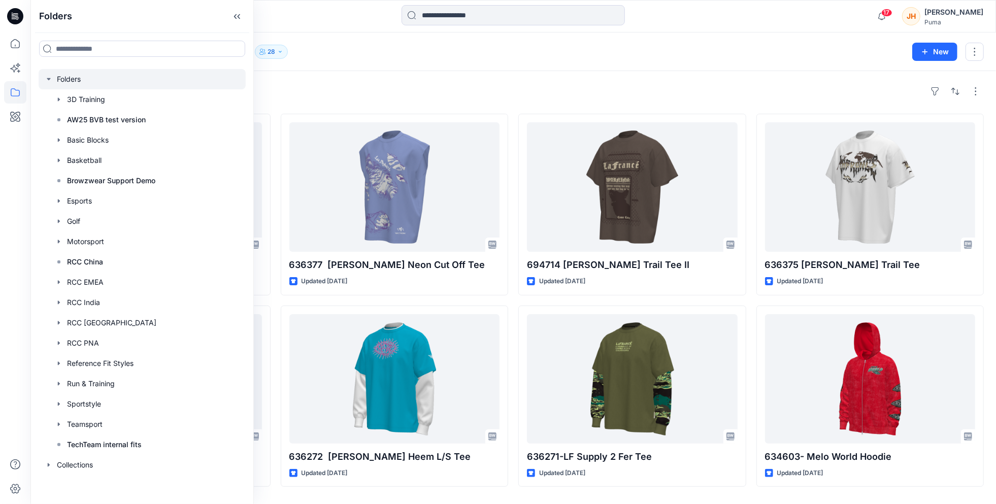
click at [77, 76] on div at bounding box center [142, 79] width 207 height 20
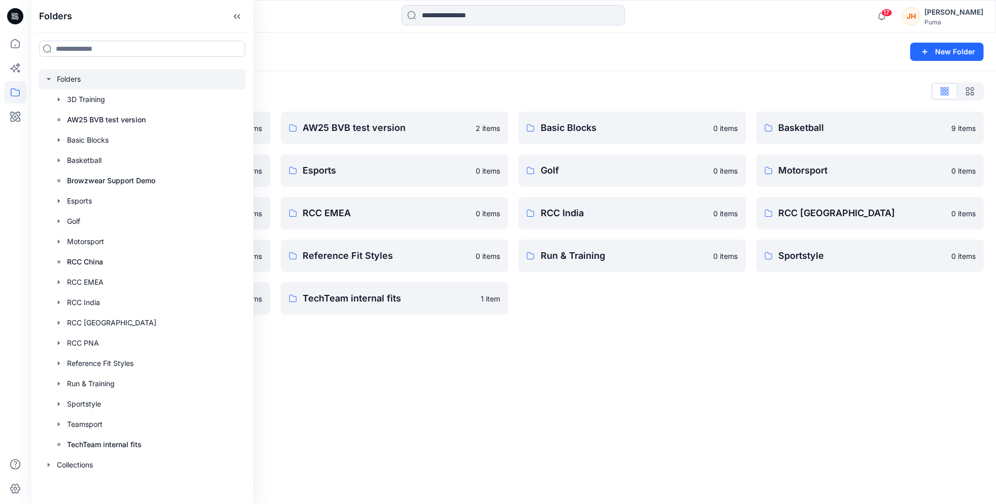
click at [594, 87] on div "Folders List" at bounding box center [513, 91] width 941 height 16
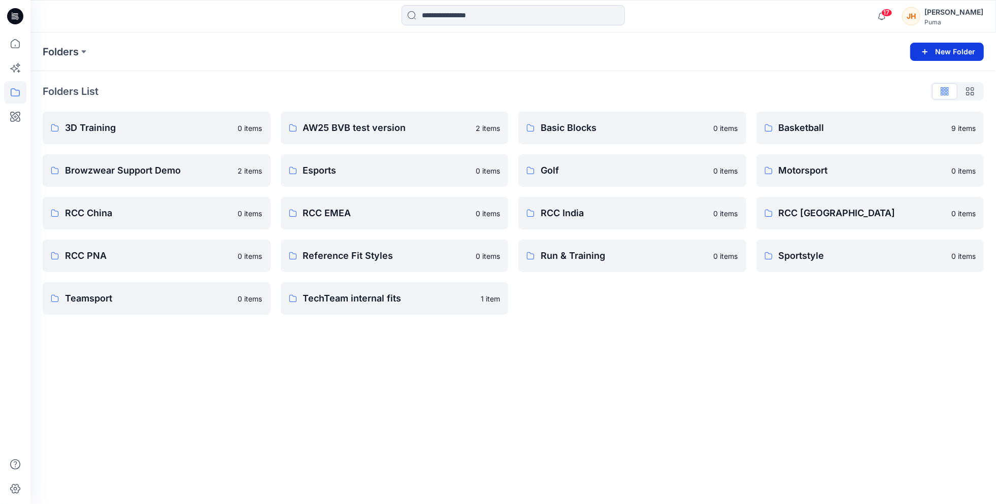
click at [941, 54] on button "New Folder" at bounding box center [947, 52] width 74 height 18
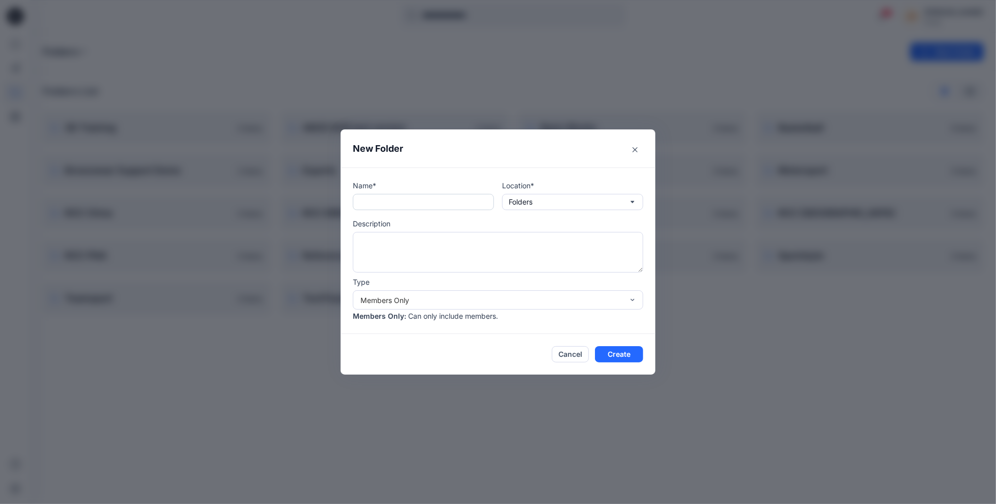
click at [428, 205] on input "text" at bounding box center [423, 202] width 141 height 16
click at [575, 198] on button "Folders" at bounding box center [572, 202] width 141 height 16
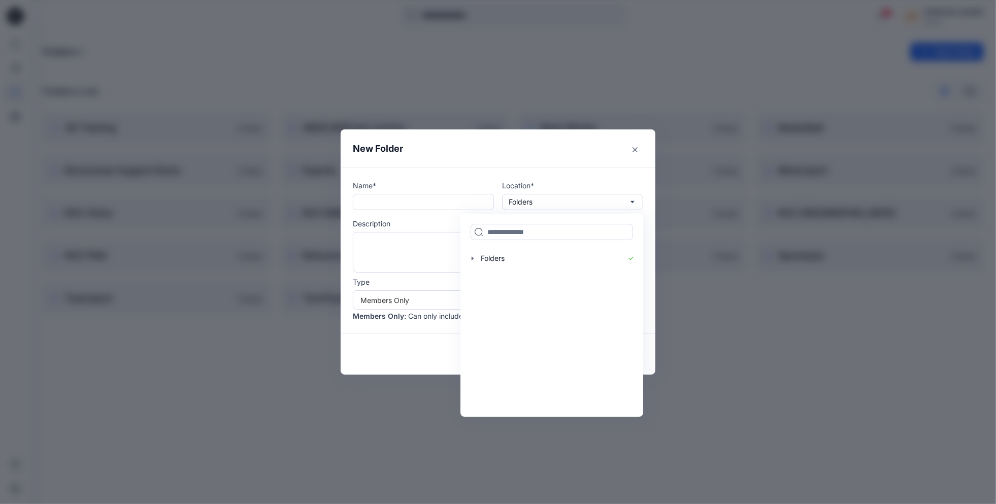
click at [466, 178] on div "Name* Location* Folders Folders Description Type Members Only Members Only : Ca…" at bounding box center [498, 250] width 315 height 166
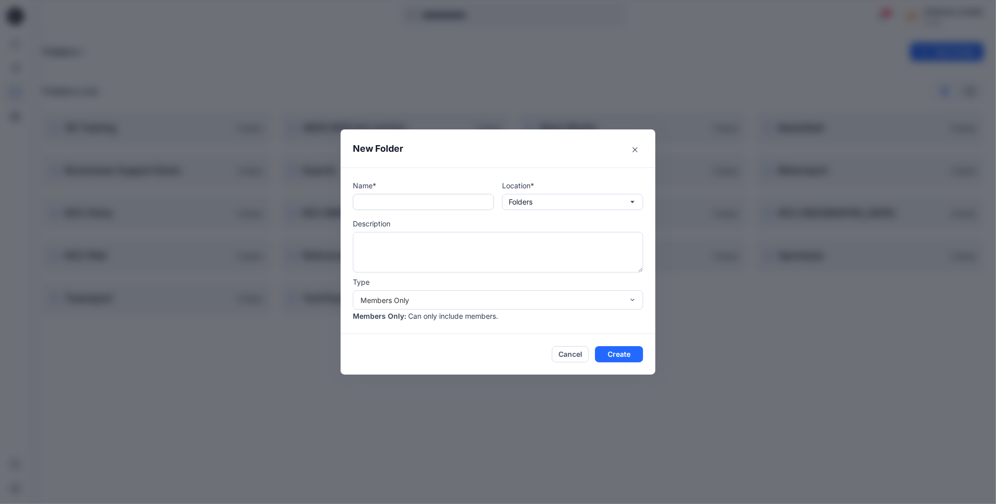
click at [439, 205] on input "text" at bounding box center [423, 202] width 141 height 16
click at [376, 201] on input "**********" at bounding box center [423, 202] width 141 height 16
click at [427, 201] on input "**********" at bounding box center [423, 202] width 141 height 16
click at [380, 202] on input "**********" at bounding box center [423, 202] width 141 height 16
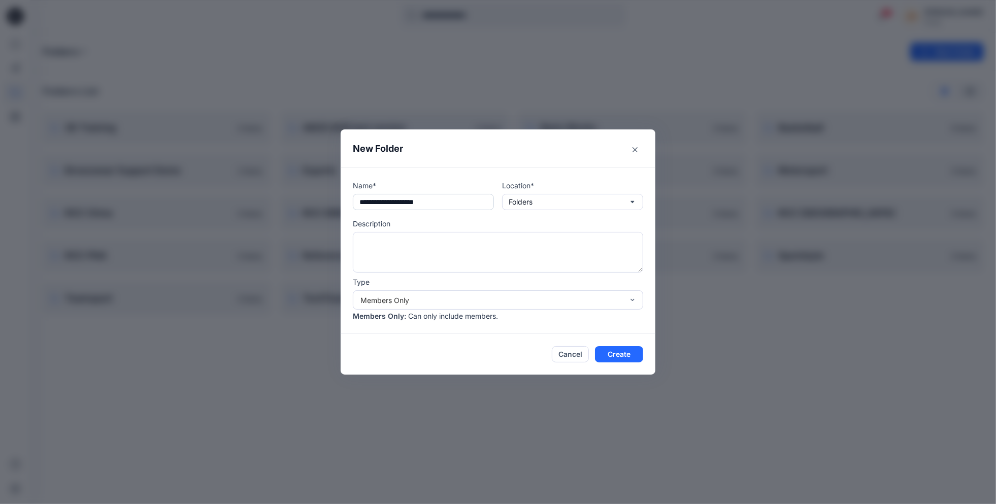
click at [448, 203] on input "**********" at bounding box center [423, 202] width 141 height 16
click at [461, 223] on p "Description" at bounding box center [498, 223] width 290 height 11
click at [545, 202] on button "Folders" at bounding box center [572, 202] width 141 height 16
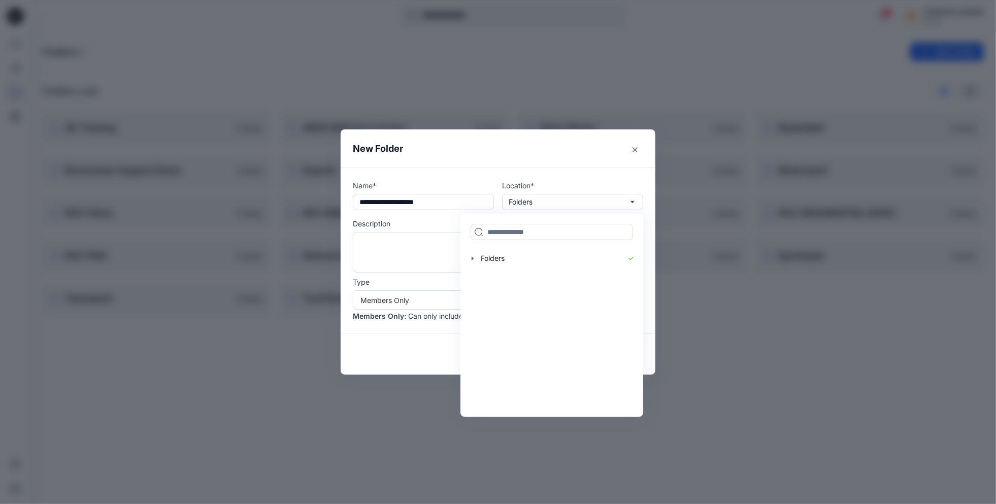
click at [475, 182] on p "Name*" at bounding box center [423, 185] width 141 height 11
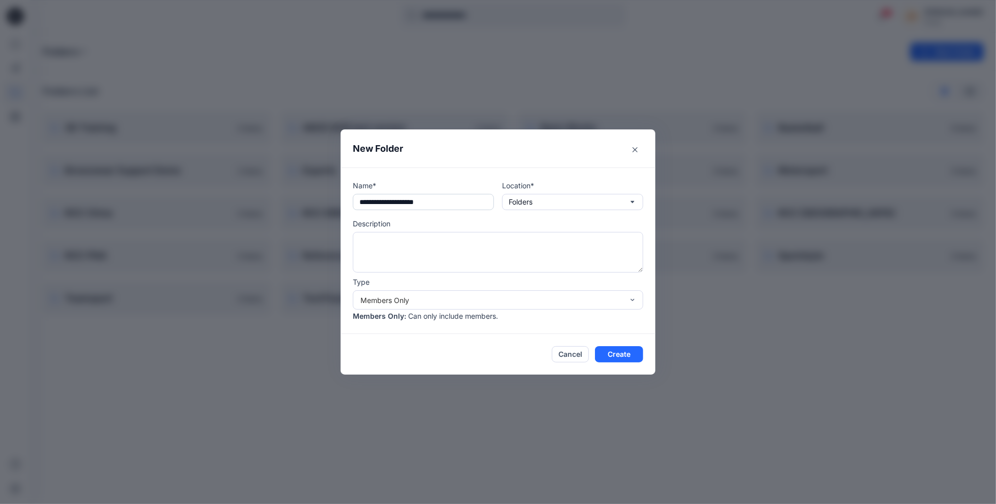
click at [360, 203] on input "**********" at bounding box center [423, 202] width 141 height 16
click at [392, 201] on input "**********" at bounding box center [423, 202] width 141 height 16
type input "**********"
click at [526, 205] on p "Folders" at bounding box center [521, 201] width 24 height 11
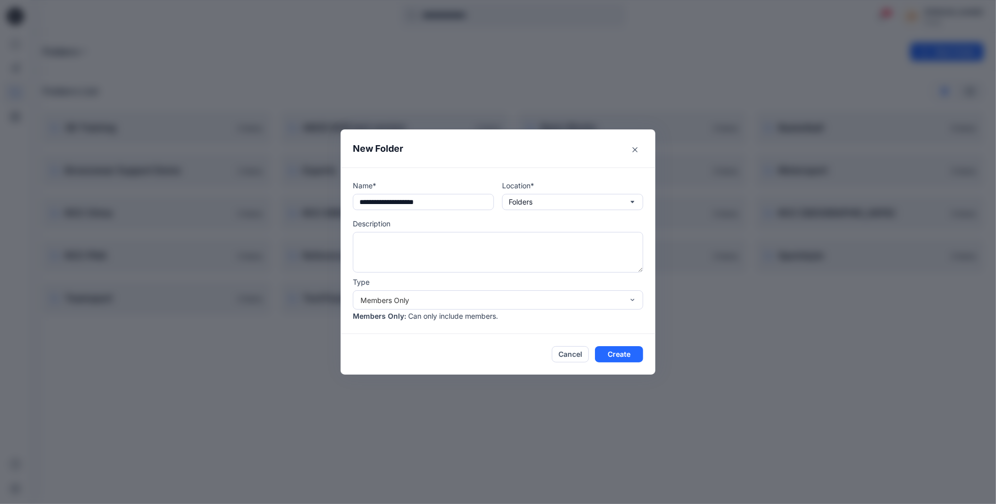
click at [473, 180] on p "Name*" at bounding box center [423, 185] width 141 height 11
click at [426, 303] on div "Members Only" at bounding box center [491, 300] width 263 height 11
click at [437, 280] on p "Type" at bounding box center [498, 282] width 290 height 11
click at [618, 350] on button "Create" at bounding box center [619, 354] width 48 height 16
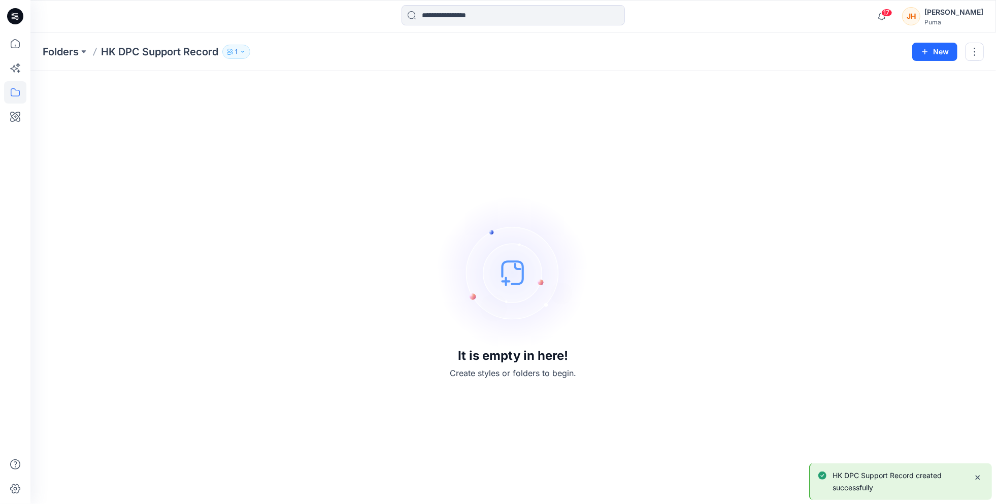
click at [243, 53] on icon "button" at bounding box center [243, 52] width 6 height 6
click at [359, 81] on icon "Manage Users" at bounding box center [359, 80] width 8 height 8
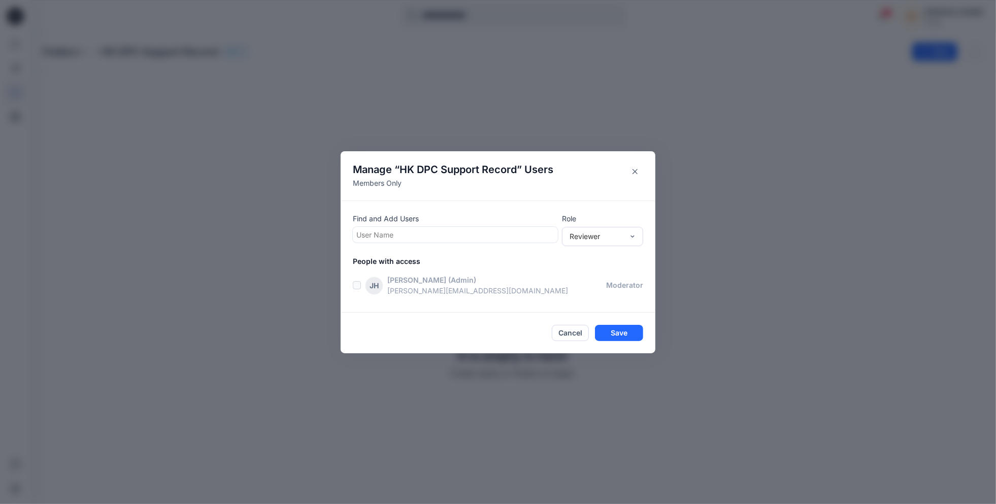
click at [477, 232] on div at bounding box center [455, 234] width 198 height 13
type input "*****"
click at [446, 258] on div "MC Mandy Chan" at bounding box center [455, 260] width 193 height 14
type input "***"
click at [435, 260] on div "LD Loeka De Vries" at bounding box center [455, 261] width 193 height 14
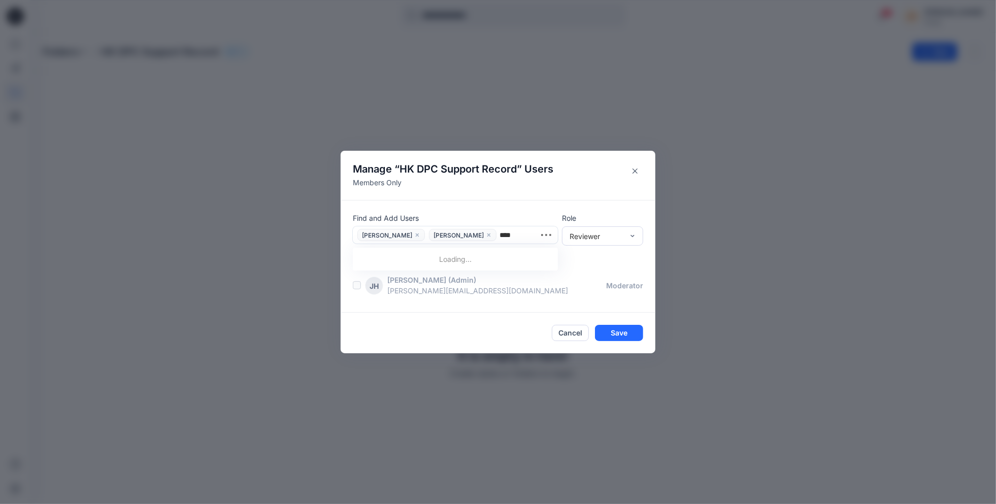
type input "*****"
click at [435, 260] on div "HN Harry Nguyen" at bounding box center [455, 261] width 193 height 14
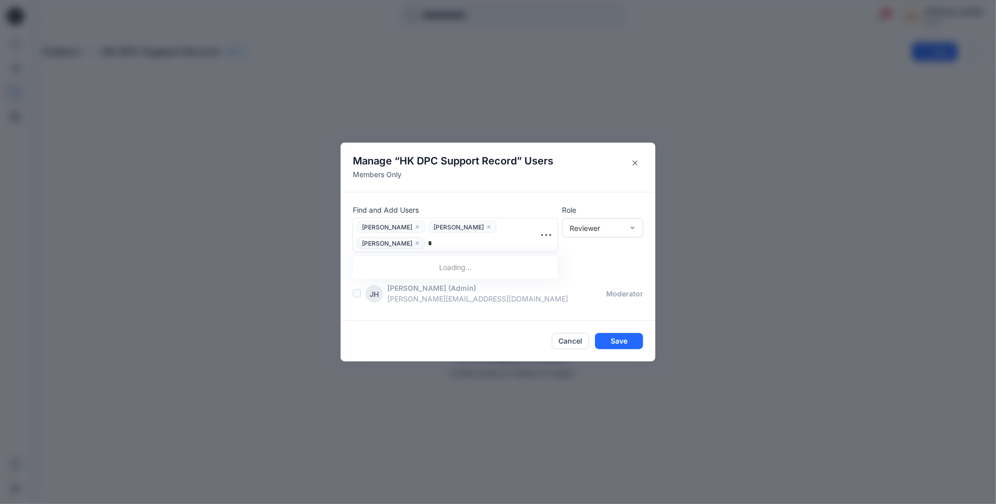
type input "**"
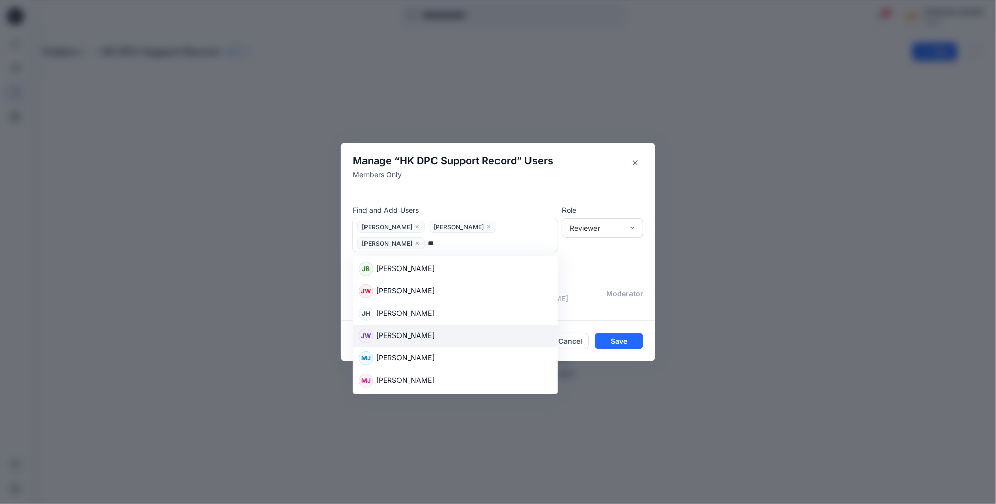
click at [456, 329] on div "JW Jason Wong" at bounding box center [455, 336] width 193 height 14
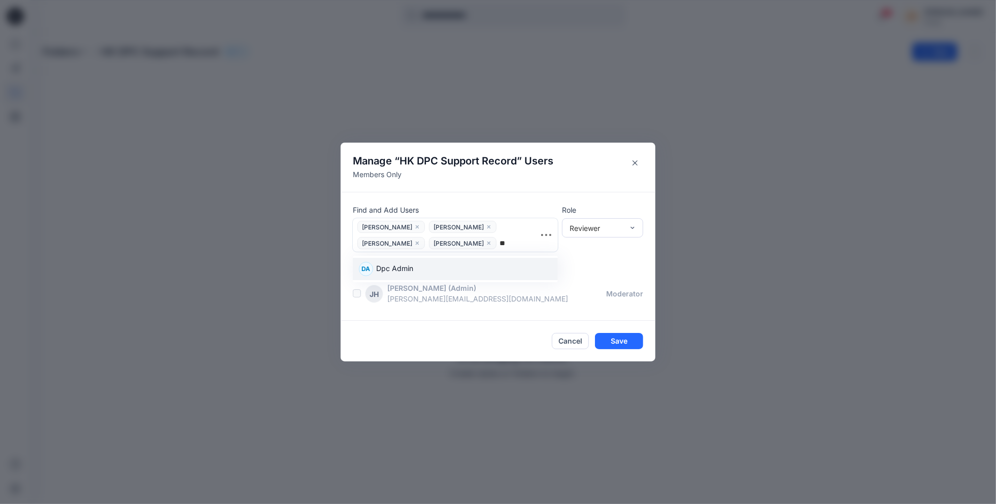
type input "*"
click at [597, 231] on div "Reviewer" at bounding box center [596, 228] width 54 height 11
click at [610, 268] on div "Contributor" at bounding box center [602, 265] width 77 height 18
click at [573, 271] on p "People with access" at bounding box center [504, 269] width 302 height 11
click at [605, 226] on div "Contributor" at bounding box center [596, 228] width 54 height 11
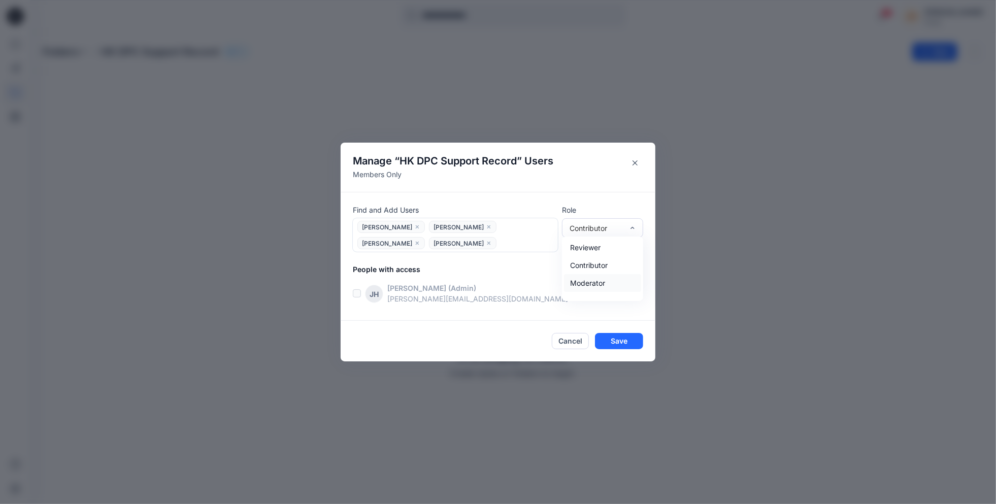
click at [513, 270] on p "People with access" at bounding box center [504, 269] width 302 height 11
click at [616, 340] on button "Save" at bounding box center [619, 341] width 48 height 16
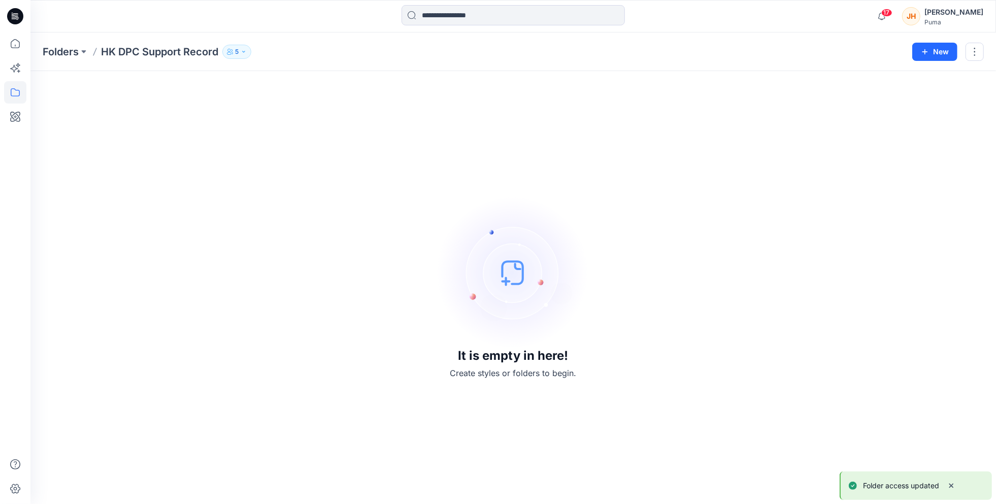
click at [242, 52] on icon "button" at bounding box center [244, 52] width 6 height 6
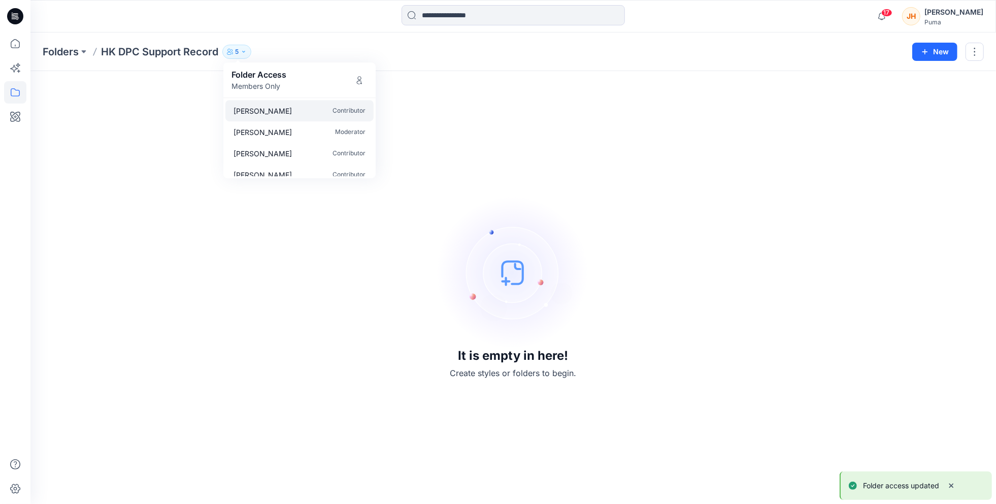
click at [314, 114] on div "Mandy Chan Contributor" at bounding box center [299, 110] width 148 height 21
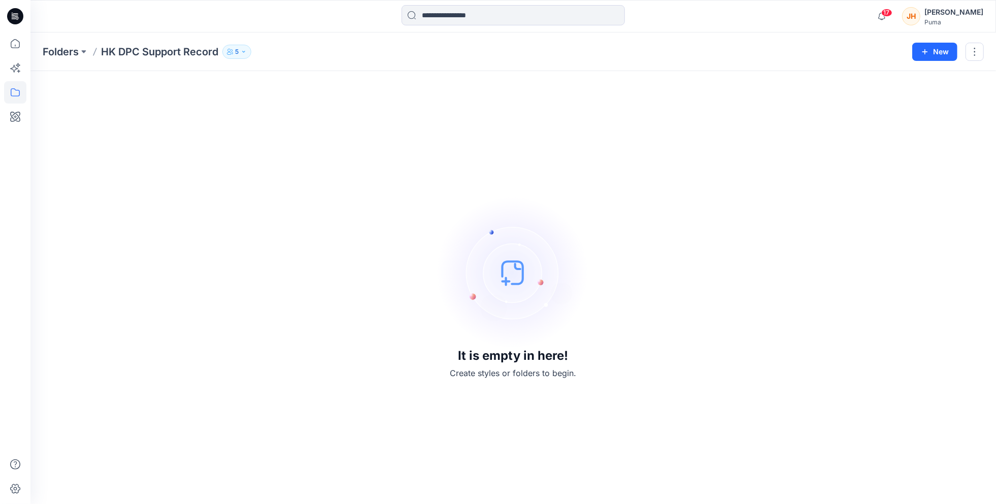
click at [234, 56] on button "5" at bounding box center [236, 52] width 29 height 14
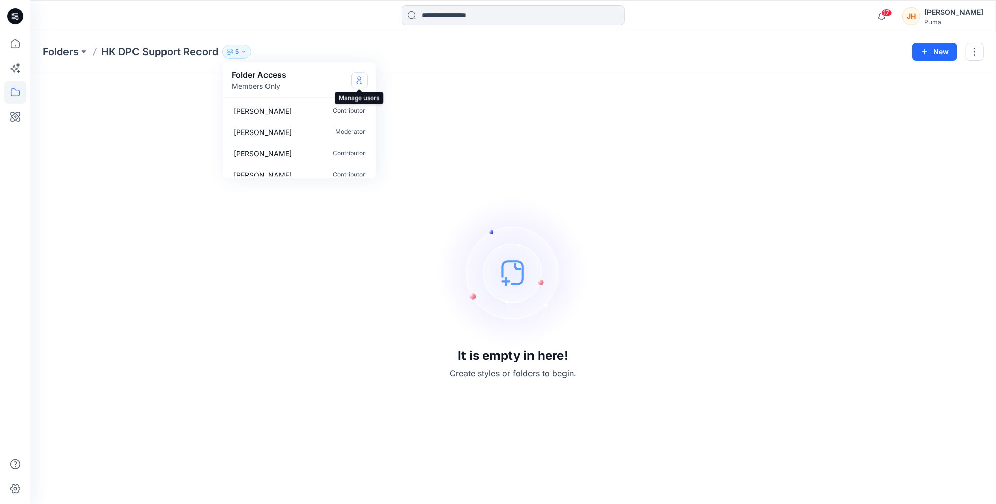
click at [362, 80] on icon "Manage Users" at bounding box center [359, 80] width 8 height 8
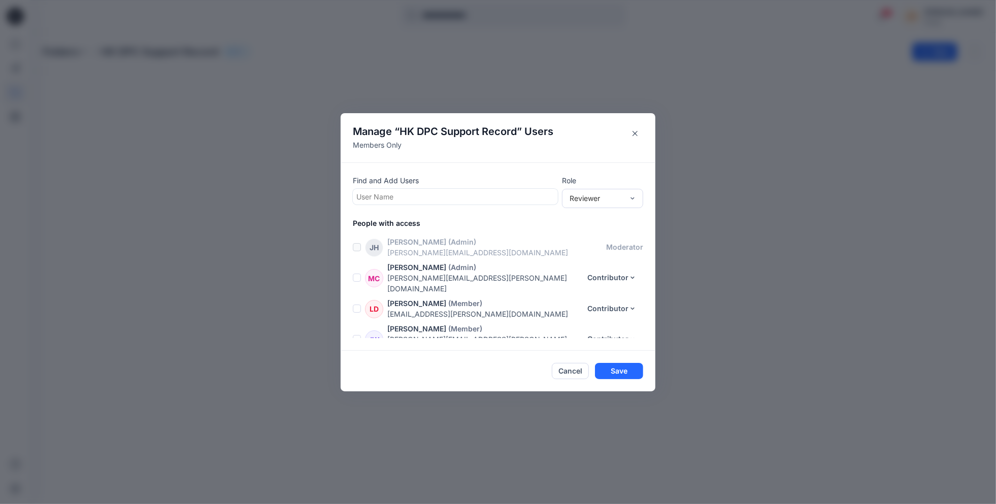
scroll to position [21, 0]
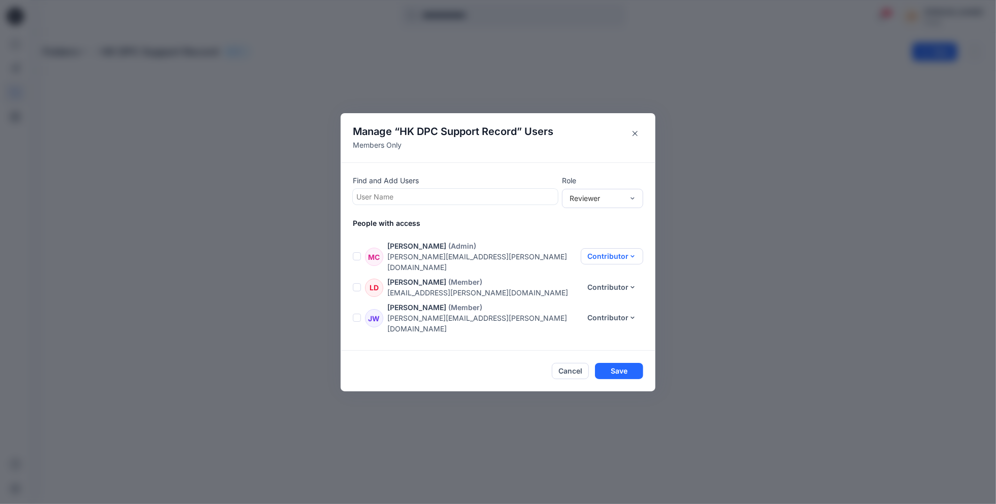
click at [630, 254] on button "Contributor" at bounding box center [612, 256] width 62 height 16
click at [619, 313] on button "Moderator" at bounding box center [605, 311] width 67 height 19
click at [619, 370] on button "Save" at bounding box center [619, 371] width 48 height 16
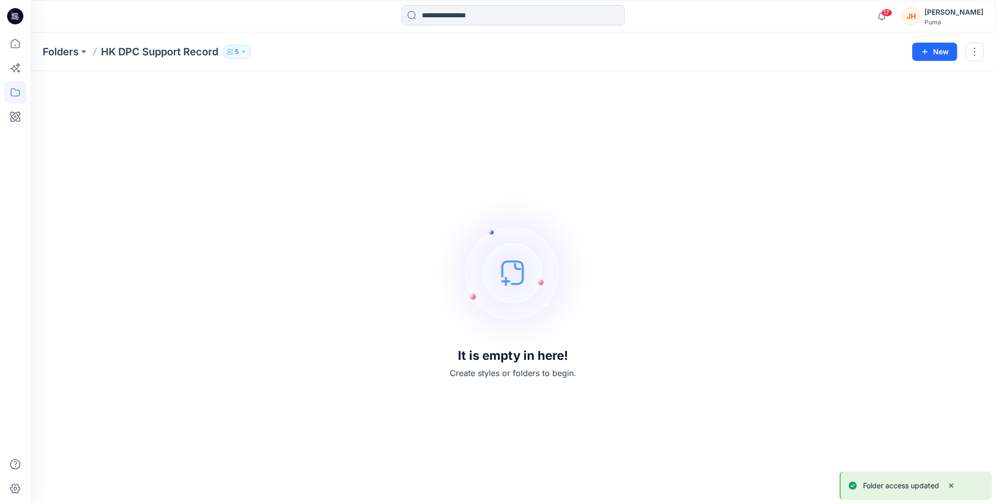
click at [282, 178] on div "It is empty in here! Create styles or folders to begin." at bounding box center [513, 287] width 941 height 409
click at [945, 54] on button "New" at bounding box center [934, 52] width 45 height 18
click at [908, 95] on p "New Folder" at bounding box center [906, 96] width 38 height 11
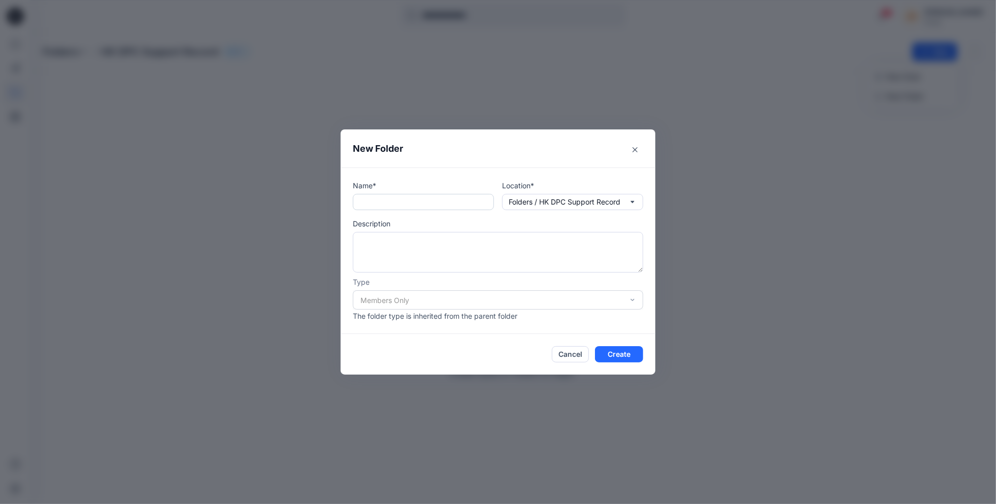
click at [458, 206] on input "text" at bounding box center [423, 202] width 141 height 16
click at [462, 192] on div "Name*" at bounding box center [423, 195] width 141 height 30
click at [458, 204] on input "text" at bounding box center [423, 202] width 141 height 16
type input "**********"
click at [631, 356] on button "Create" at bounding box center [619, 354] width 48 height 16
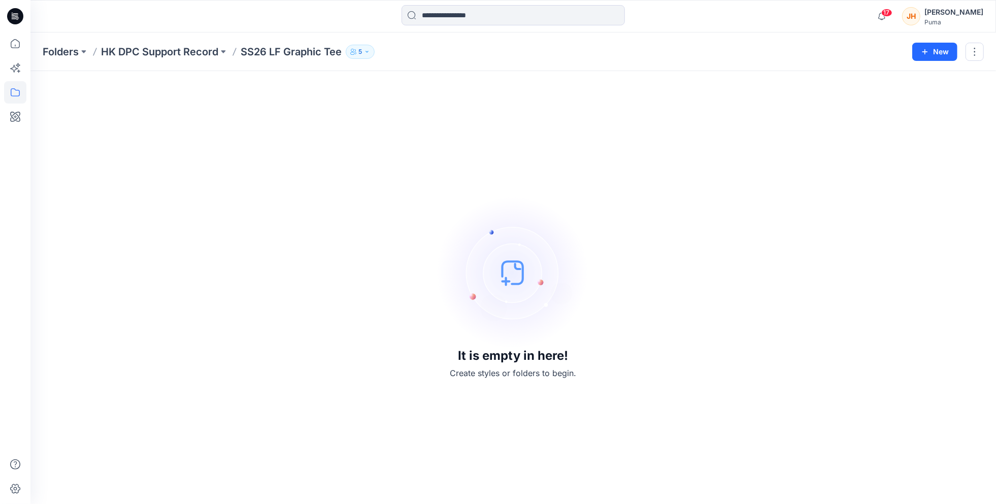
click at [537, 88] on div "It is empty in here! Create styles or folders to begin." at bounding box center [513, 287] width 941 height 409
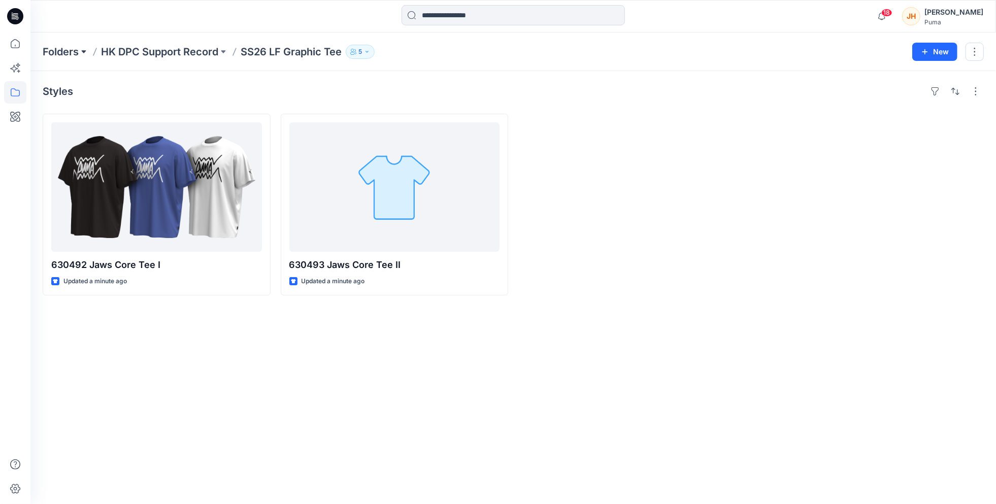
click at [84, 48] on button at bounding box center [84, 52] width 10 height 14
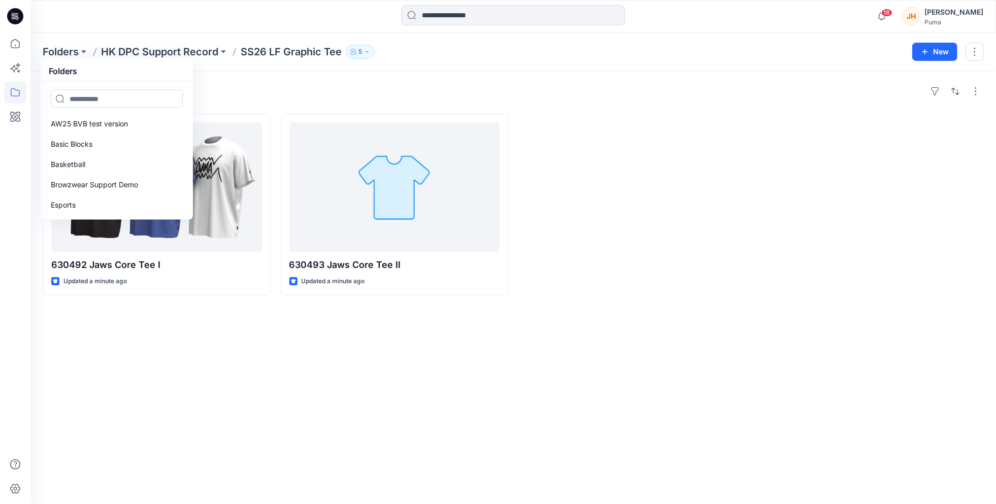
scroll to position [51, 0]
click at [21, 89] on icon at bounding box center [15, 92] width 22 height 22
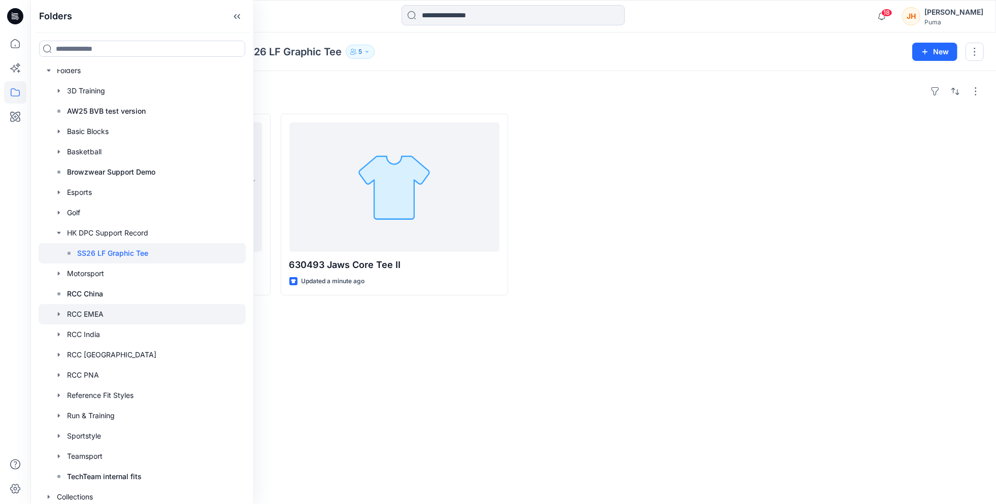
scroll to position [11, 0]
click at [58, 152] on icon "button" at bounding box center [59, 149] width 8 height 8
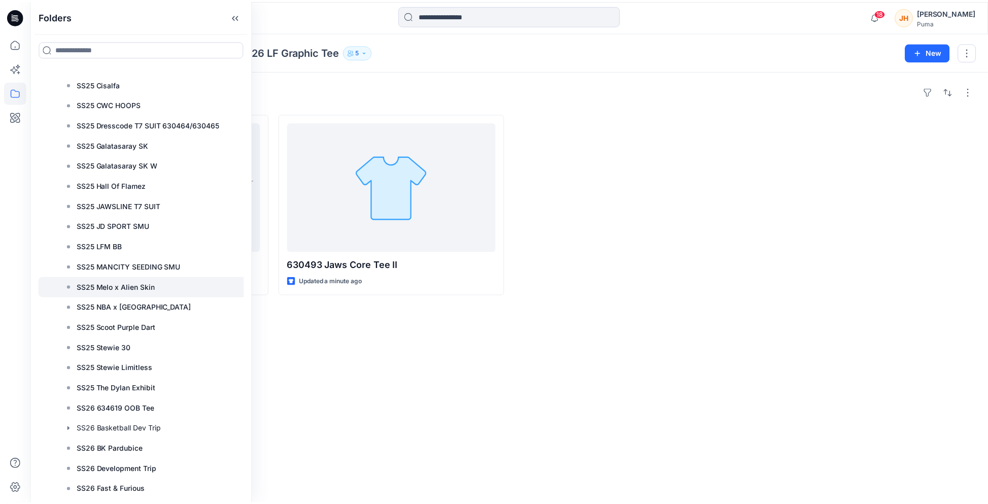
scroll to position [2752, 0]
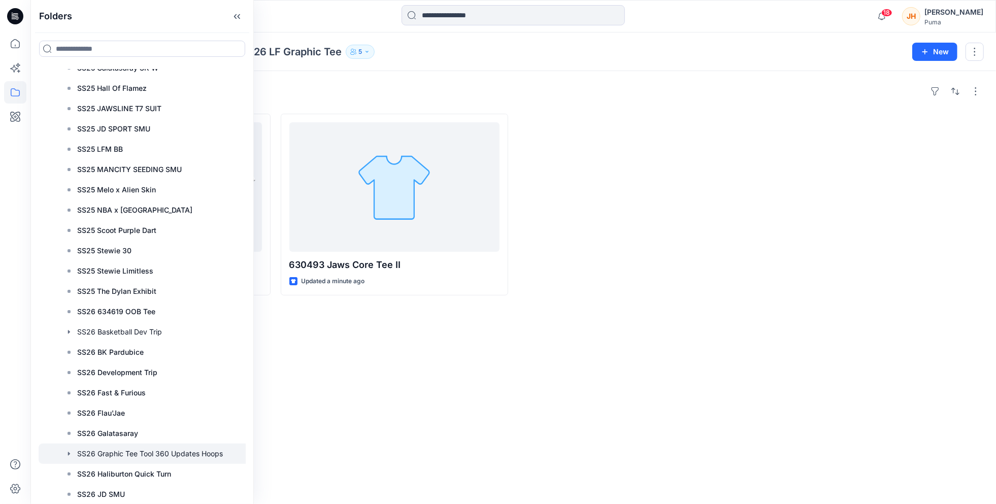
click at [182, 450] on div at bounding box center [150, 454] width 222 height 20
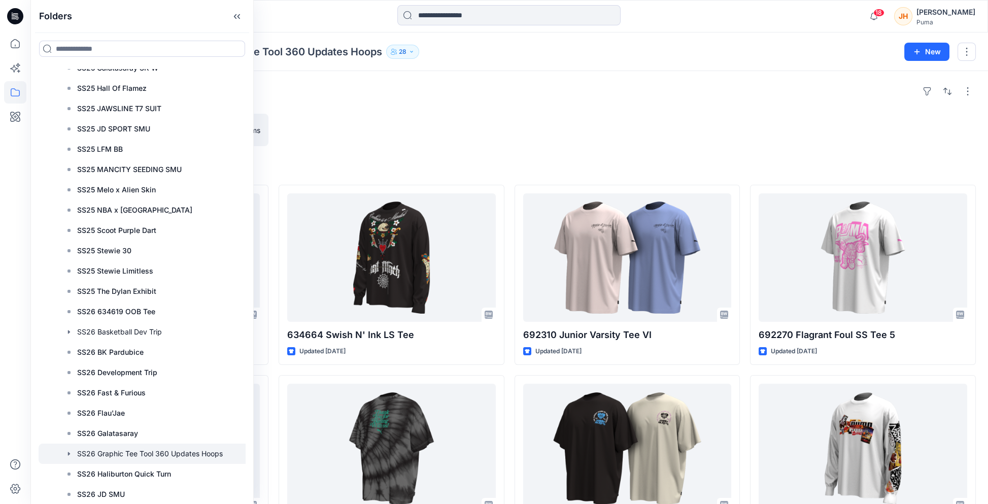
click at [530, 140] on div at bounding box center [628, 130] width 226 height 32
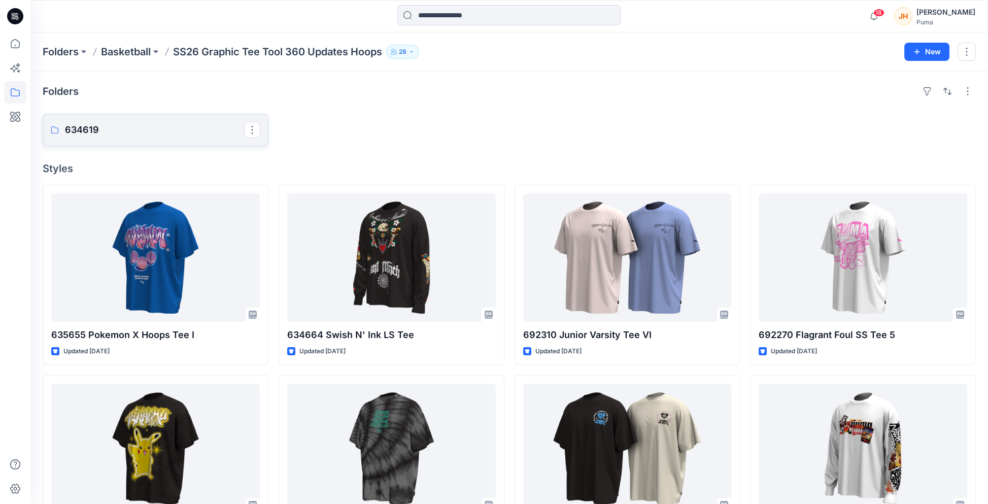
click at [200, 130] on p "634619" at bounding box center [154, 130] width 179 height 14
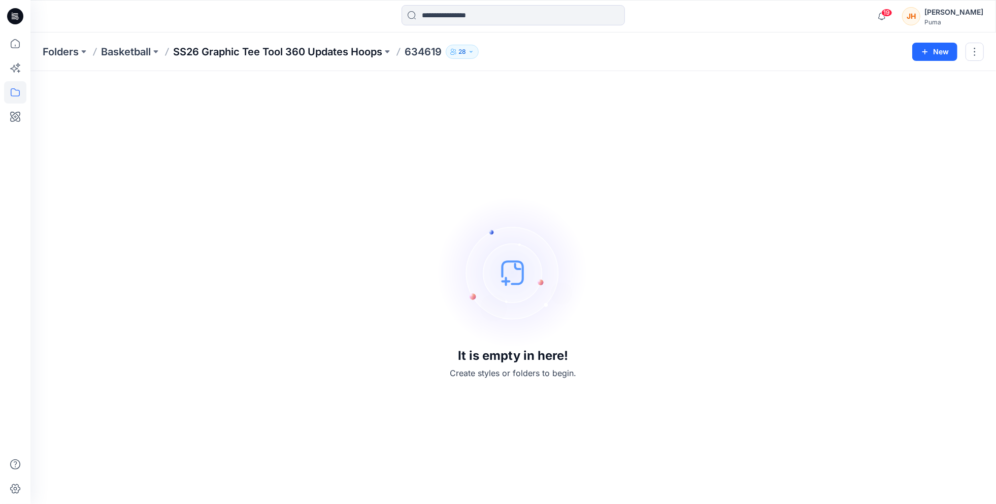
click at [353, 53] on p "SS26 Graphic Tee Tool 360 Updates Hoops" at bounding box center [277, 52] width 209 height 14
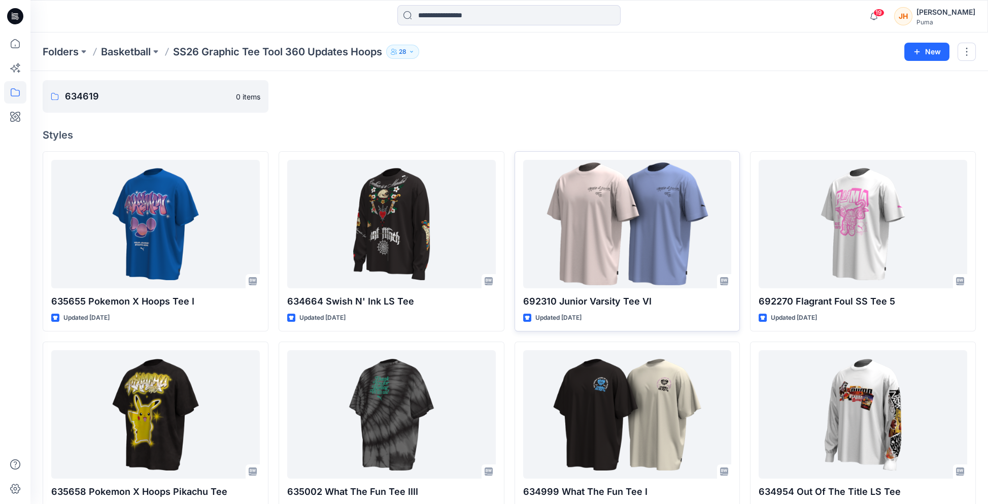
scroll to position [51, 0]
